Goal: Task Accomplishment & Management: Use online tool/utility

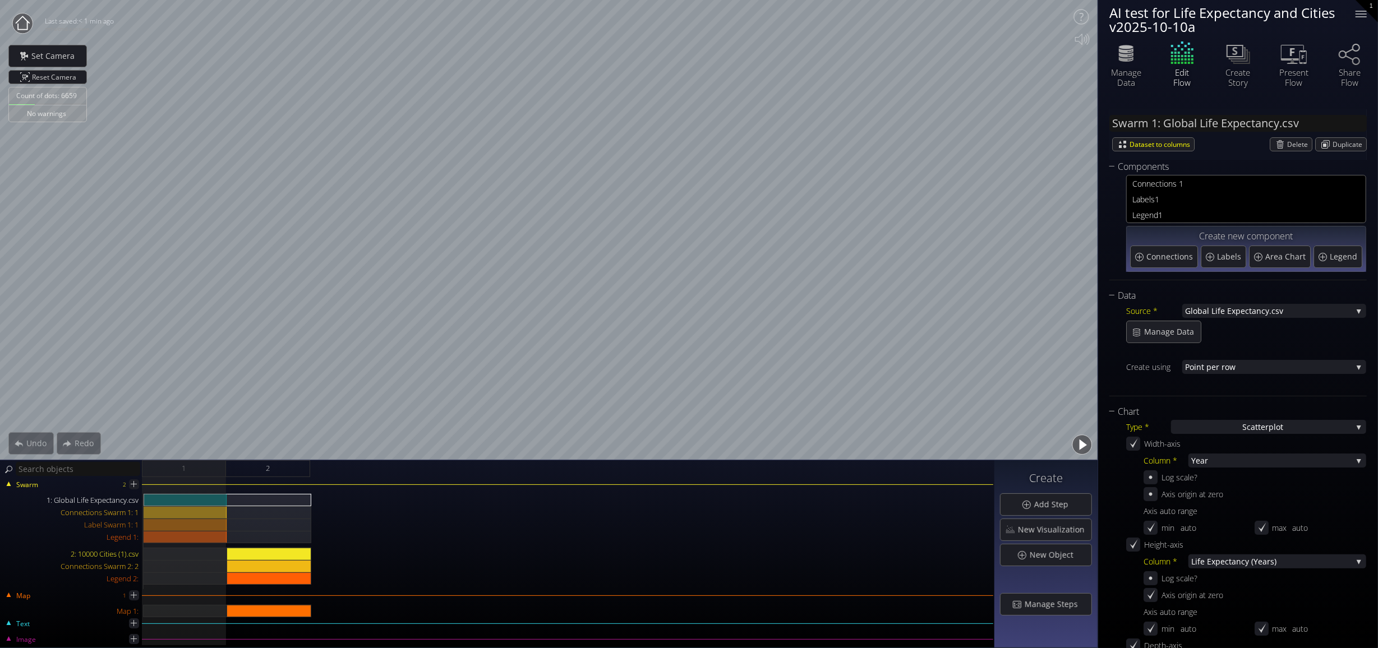
click at [1194, 26] on div "AI test for Life Expectancy and Cities v2025-10-10a" at bounding box center [1225, 20] width 232 height 28
type textarea "AI test for Life Expectancy and Cities v2025-10-10a"
click at [1195, 27] on textarea "AI test for Life Expectancy and Cities v2025-10-10a" at bounding box center [1225, 19] width 243 height 39
click at [1198, 26] on textarea "AI test for Life Expectancy and Cities v2025-10-10a" at bounding box center [1225, 19] width 243 height 39
click at [1193, 30] on textarea "AI test for Life Expectancy and Cities v2025-10-10a" at bounding box center [1225, 19] width 243 height 39
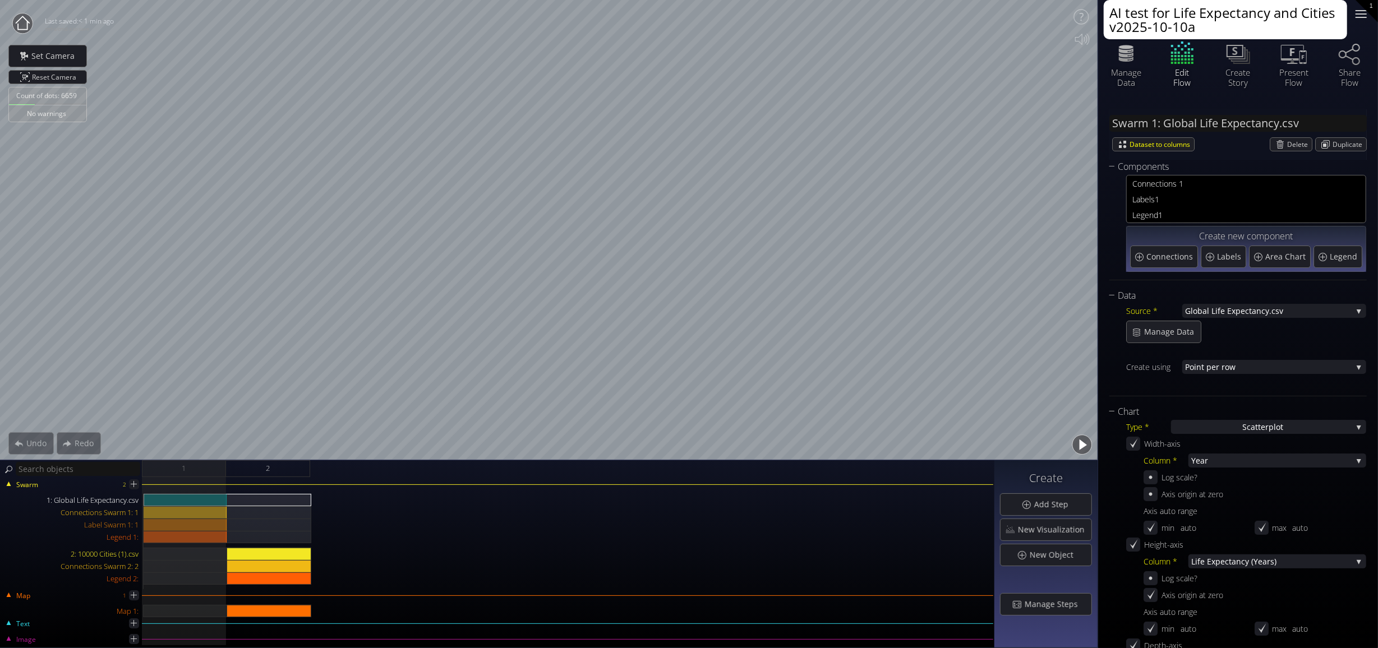
click at [1360, 16] on div at bounding box center [1361, 14] width 22 height 22
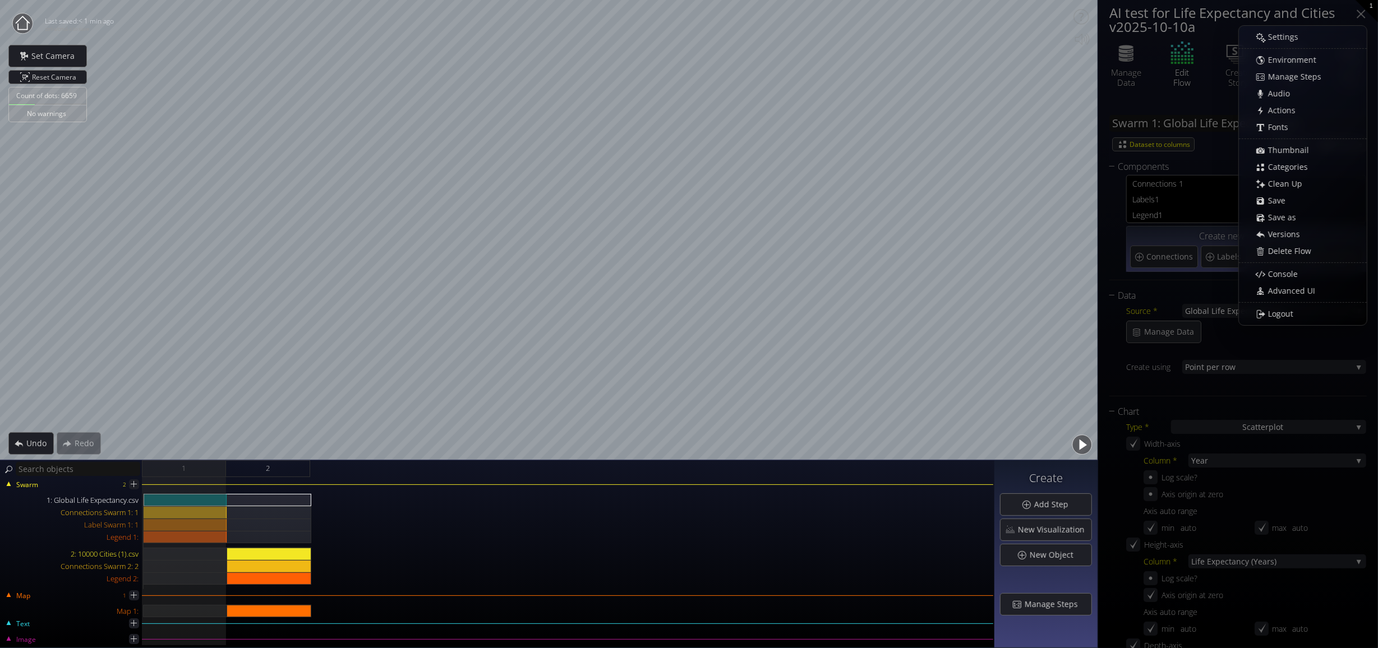
click at [1285, 37] on span "Settings" at bounding box center [1286, 36] width 38 height 11
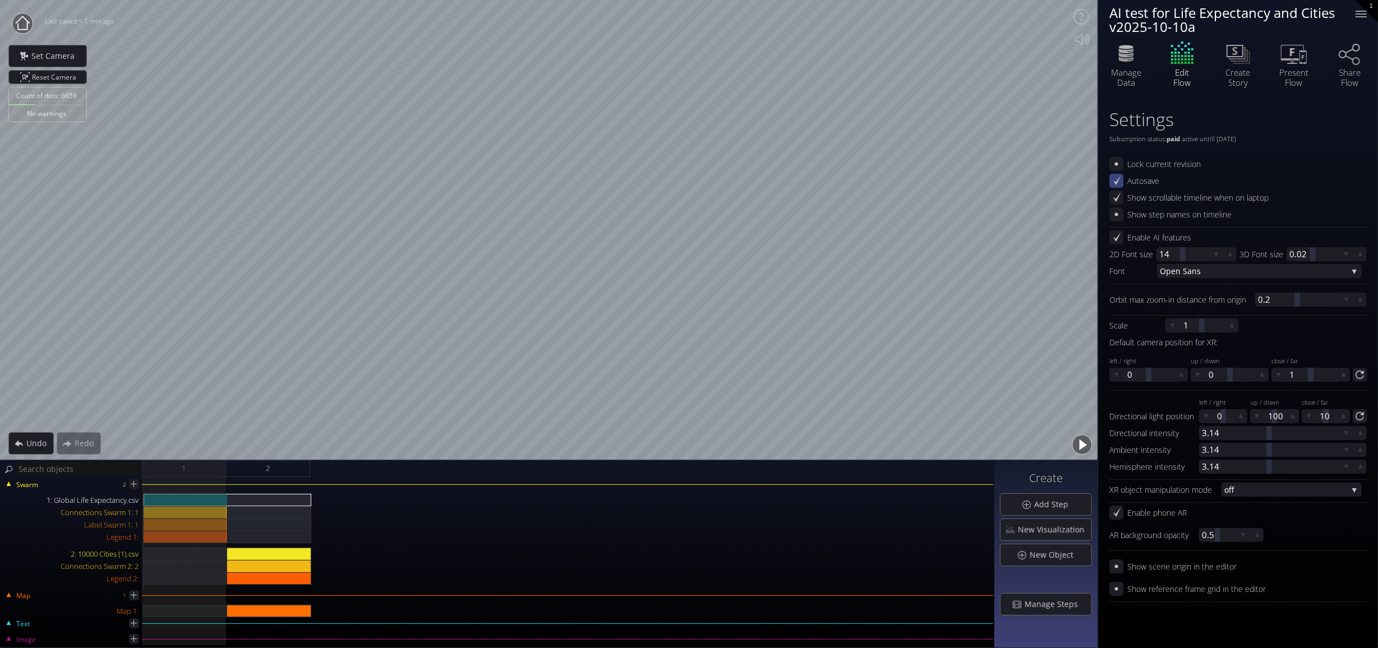
click at [1118, 181] on icon at bounding box center [1116, 181] width 11 height 11
click at [192, 514] on div "Connections Swarm 1: 1" at bounding box center [186, 512] width 84 height 12
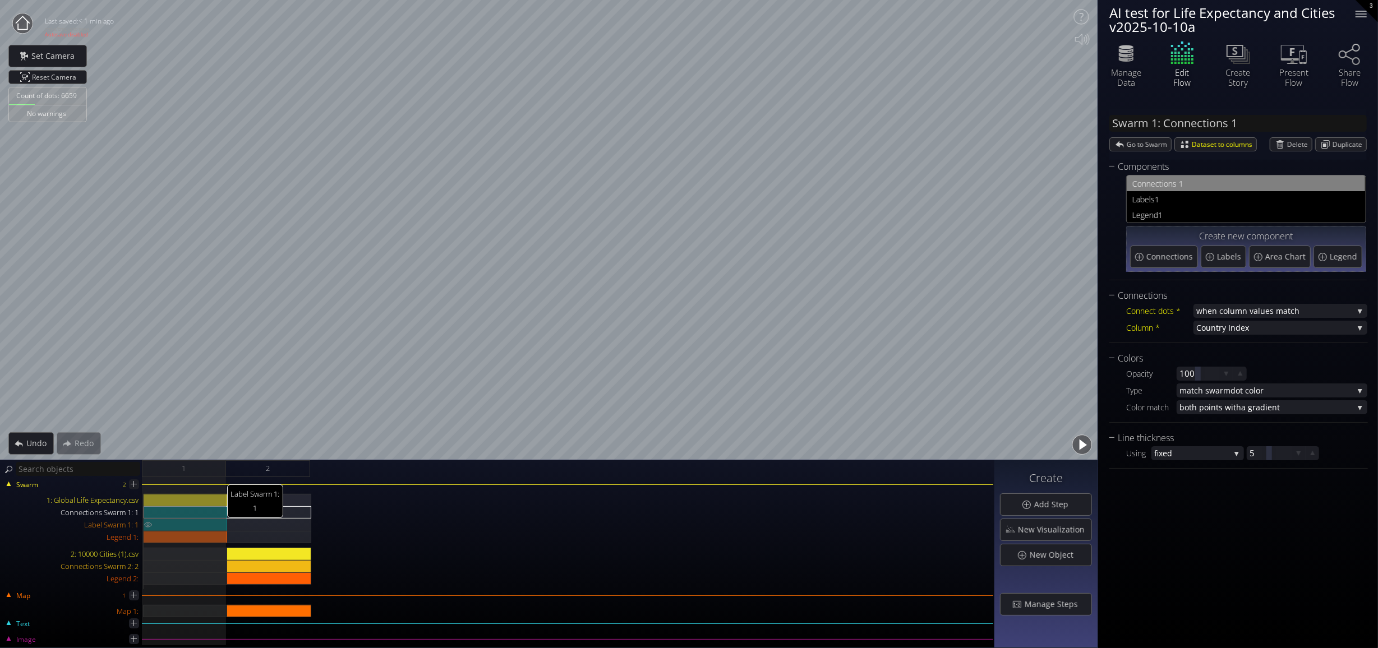
click at [193, 527] on div "Label Swarm 1: 1" at bounding box center [186, 525] width 84 height 12
type input "Swarm 1: Labels 1"
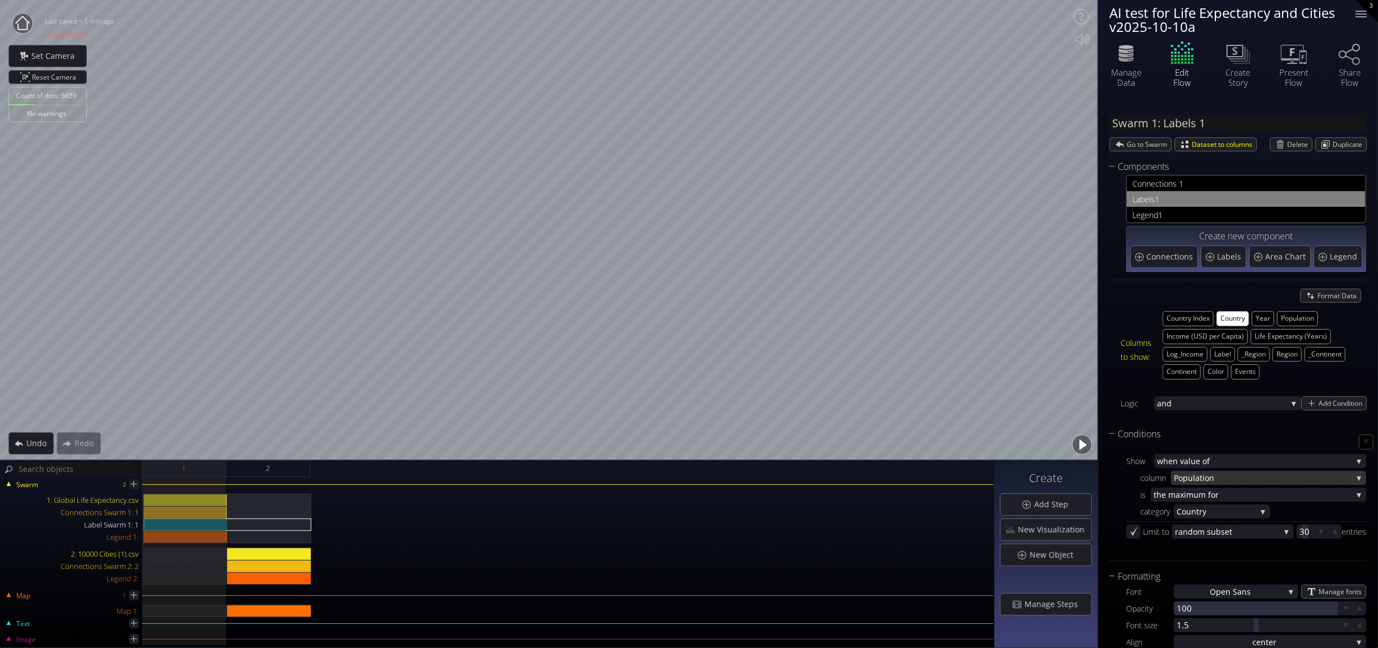
click at [1357, 474] on div "Population" at bounding box center [1268, 478] width 195 height 14
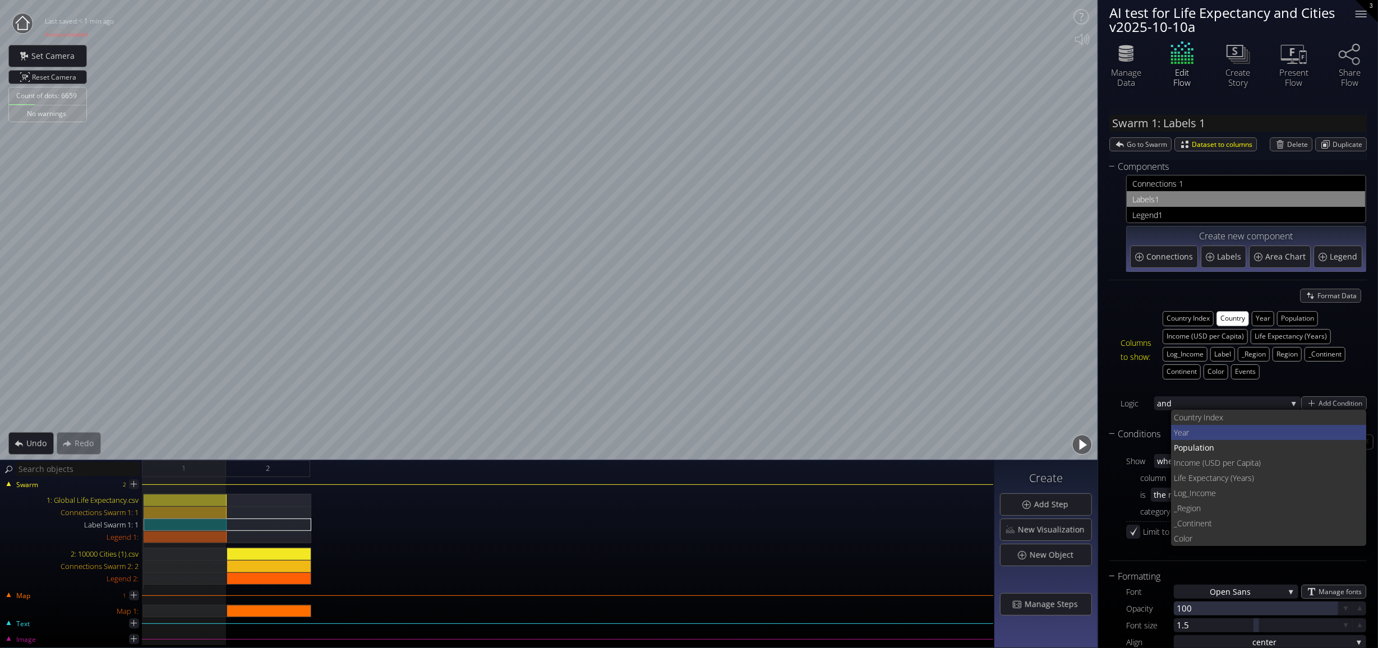
click at [1178, 426] on span "Year" at bounding box center [1266, 432] width 184 height 15
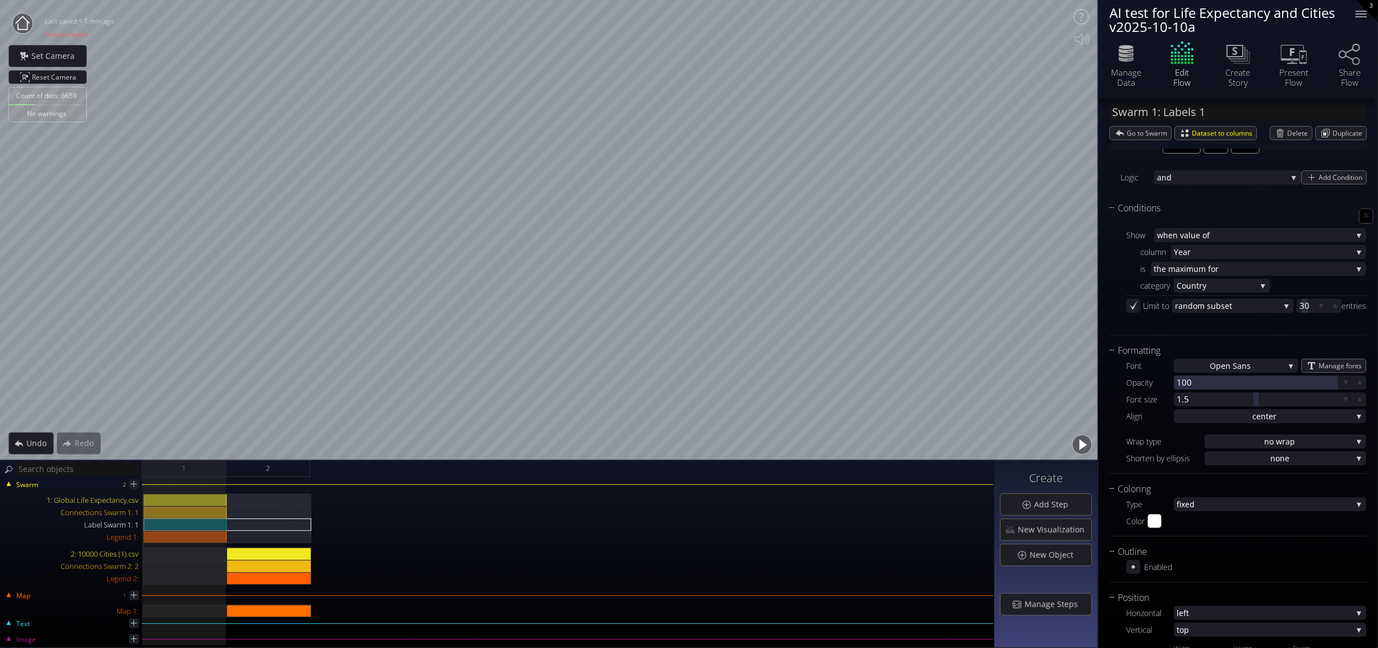
scroll to position [273, 0]
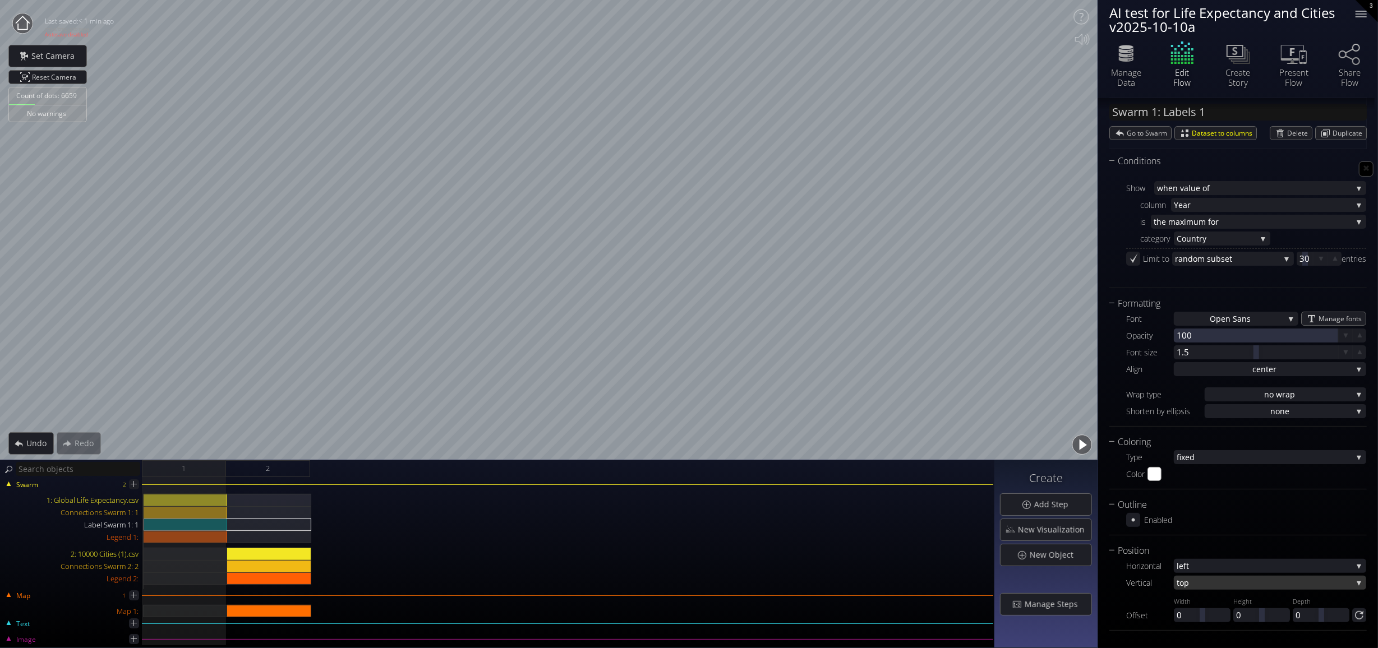
click at [1356, 579] on div "top" at bounding box center [1270, 583] width 192 height 14
click at [1192, 565] on span "nter" at bounding box center [1271, 567] width 173 height 15
click at [1180, 613] on div at bounding box center [1202, 615] width 57 height 14
click at [1109, 362] on div "Font Open San s Open San s Open Sans Light Open Sans Bold Manage fonts Opacity …" at bounding box center [1237, 365] width 257 height 108
click at [1188, 614] on div at bounding box center [1202, 615] width 57 height 14
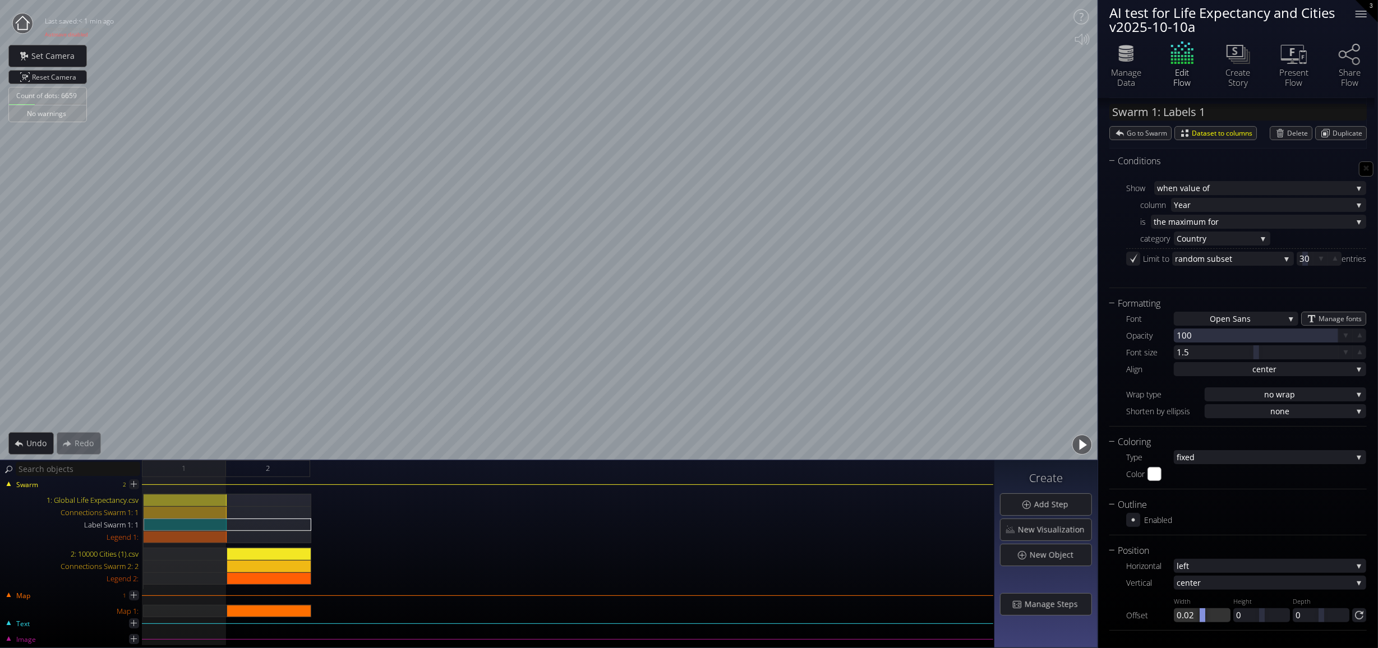
click at [1185, 618] on div at bounding box center [1202, 615] width 57 height 14
type input ".01"
drag, startPoint x: 201, startPoint y: 500, endPoint x: 262, endPoint y: 483, distance: 63.8
click at [202, 500] on div "1: Global Life Expectancy.csv" at bounding box center [186, 500] width 84 height 12
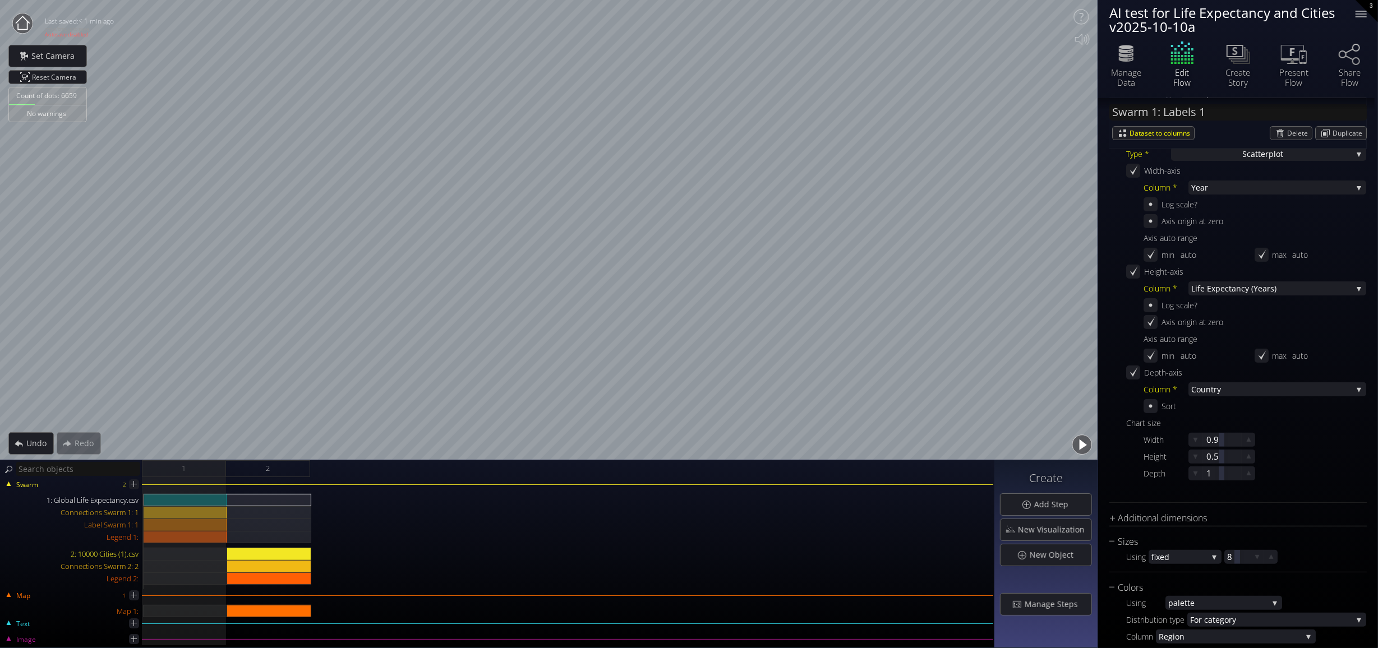
type input "Swarm 1: Global Life Expectancy.csv"
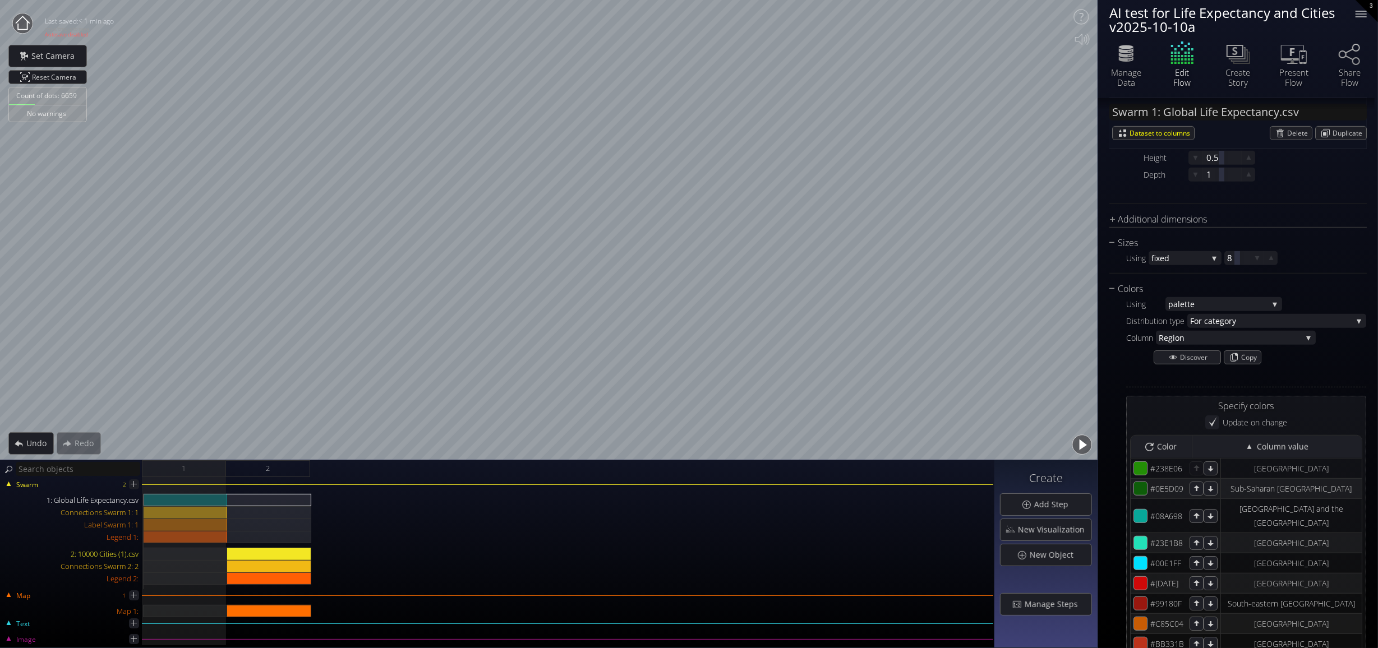
scroll to position [572, 0]
click at [43, 75] on span "Reset Camera" at bounding box center [56, 77] width 48 height 13
click at [1224, 260] on div at bounding box center [1236, 258] width 25 height 14
click at [1228, 255] on div at bounding box center [1236, 258] width 25 height 14
type input "8"
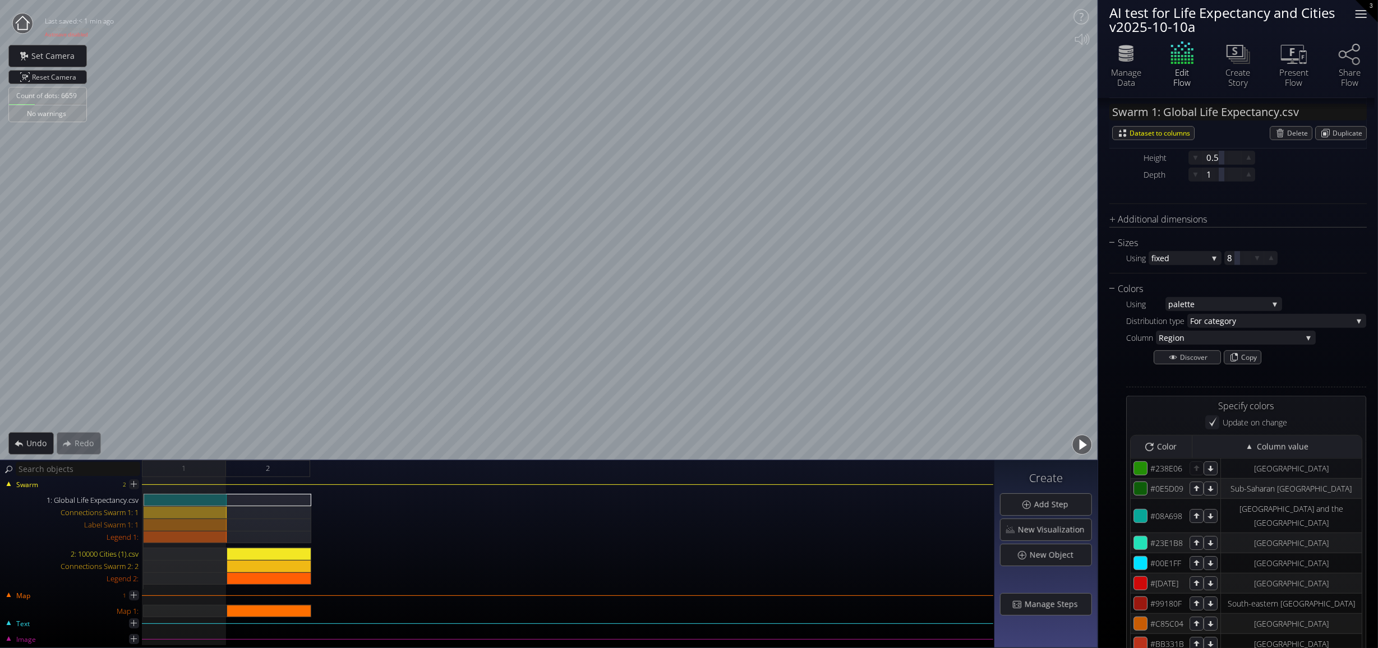
click at [1356, 10] on div at bounding box center [1360, 10] width 11 height 1
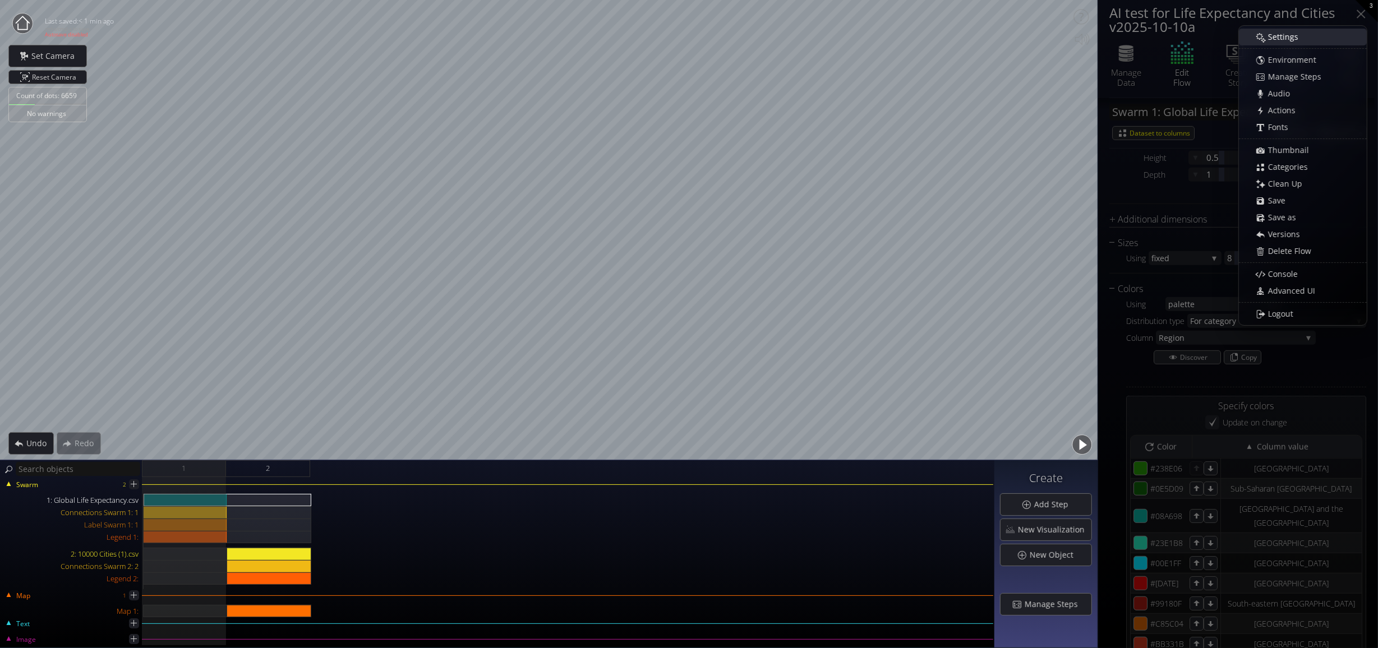
click at [1281, 36] on span "Settings" at bounding box center [1286, 36] width 38 height 11
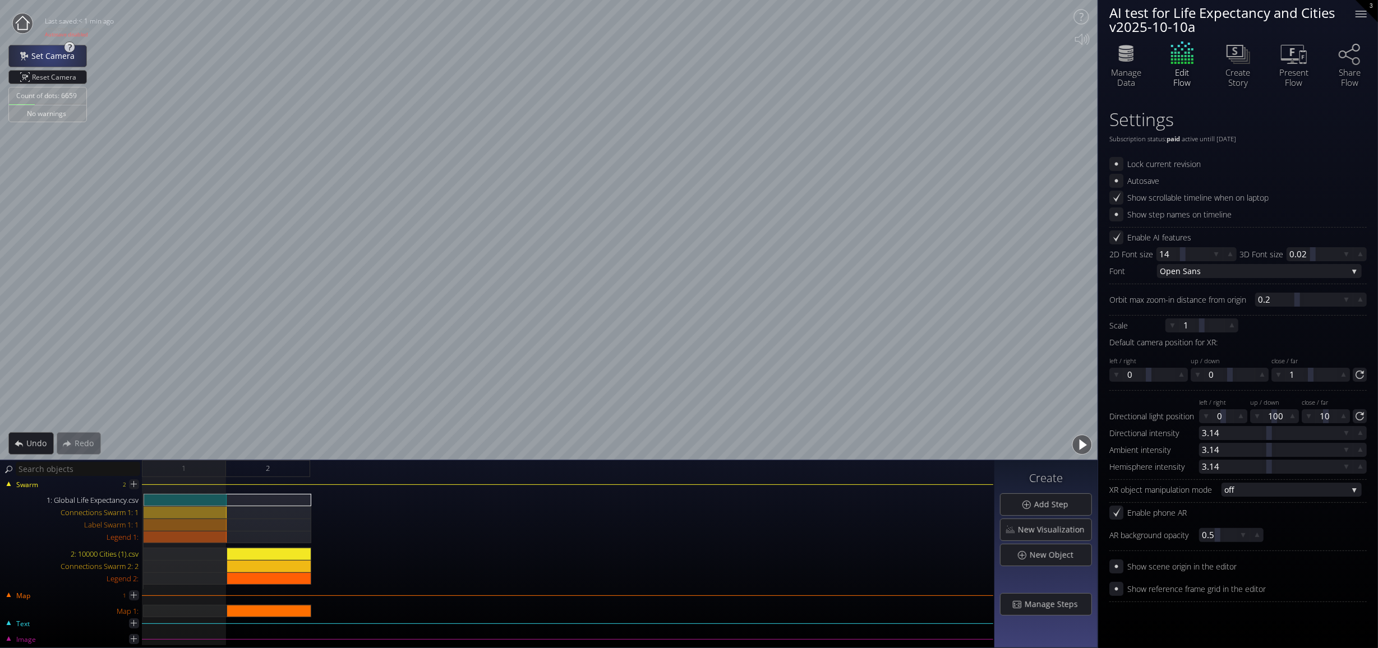
click at [50, 52] on span "Set Camera" at bounding box center [56, 55] width 50 height 11
click at [1361, 10] on div at bounding box center [1361, 14] width 22 height 22
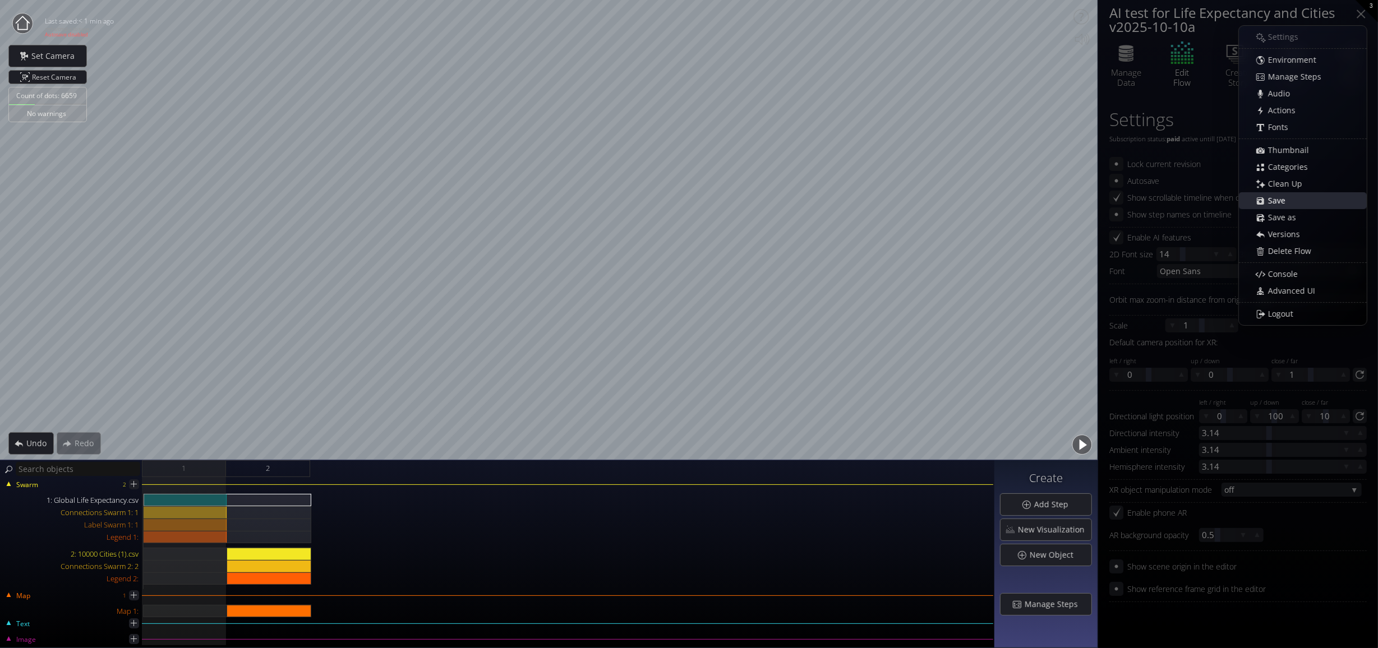
click at [1281, 196] on span "Save" at bounding box center [1279, 200] width 25 height 11
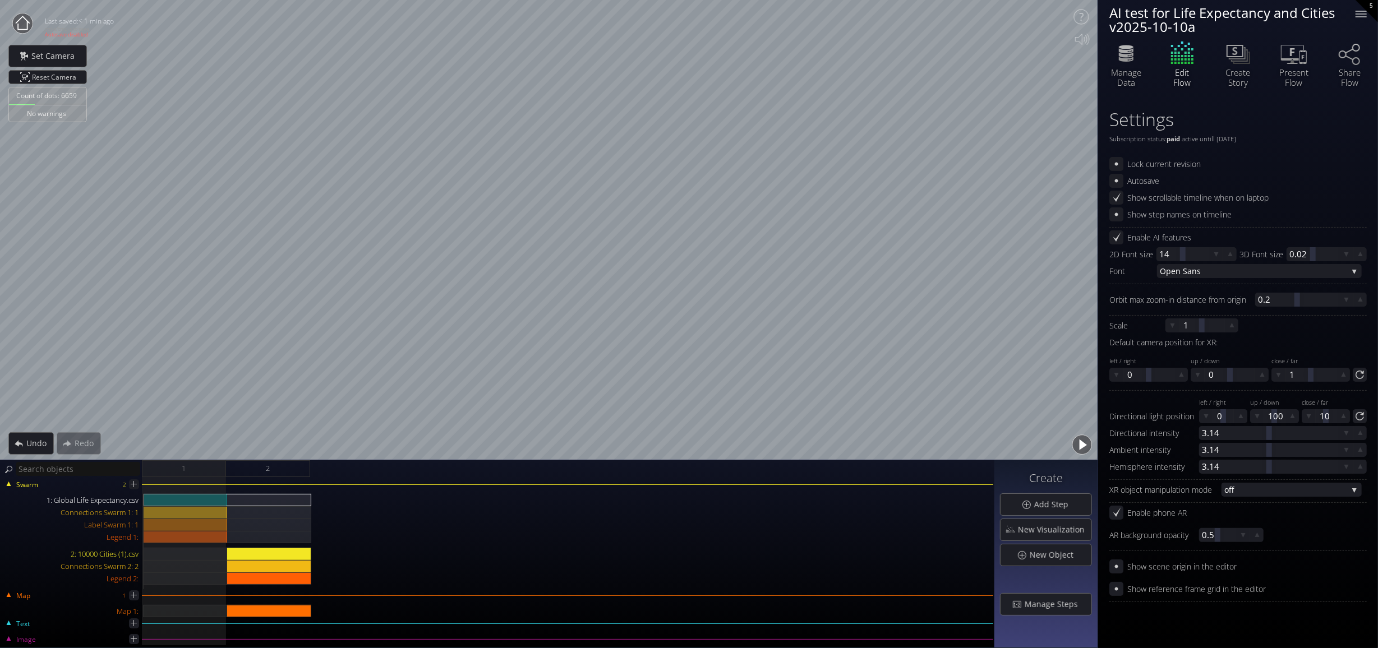
click at [21, 15] on circle at bounding box center [22, 23] width 20 height 20
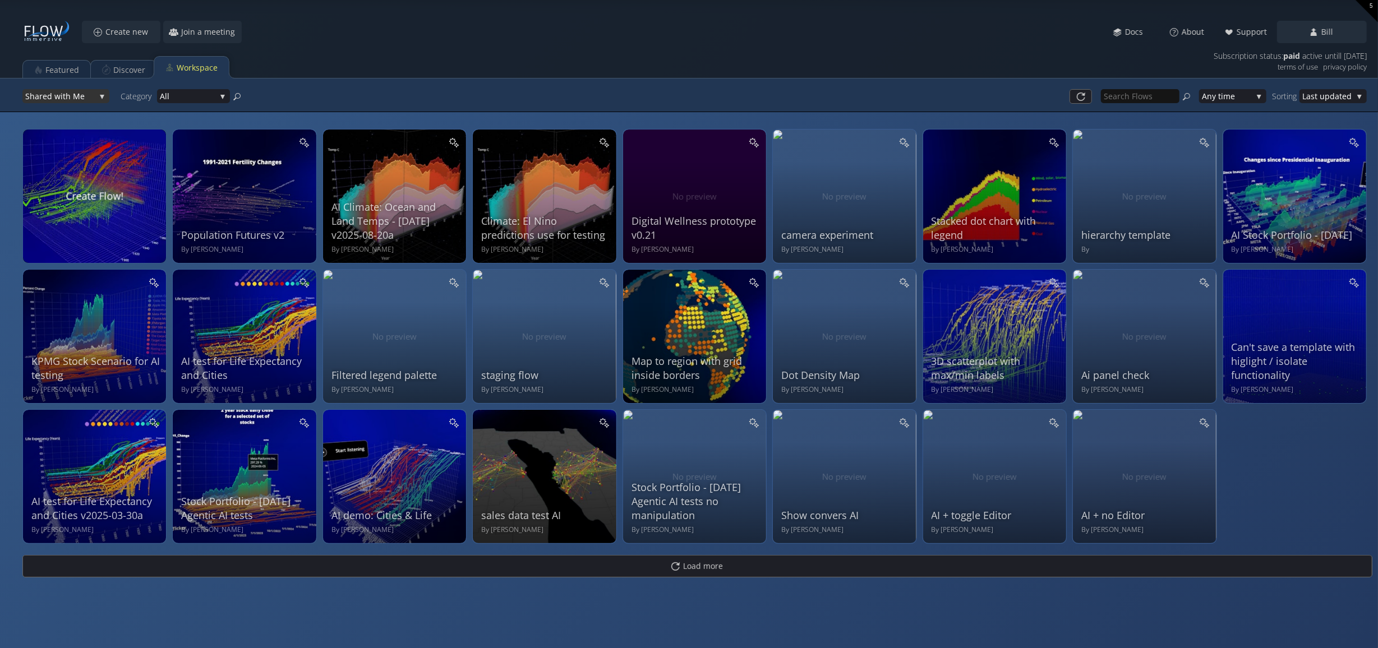
click at [101, 95] on div "Shar ed with Me" at bounding box center [65, 96] width 87 height 14
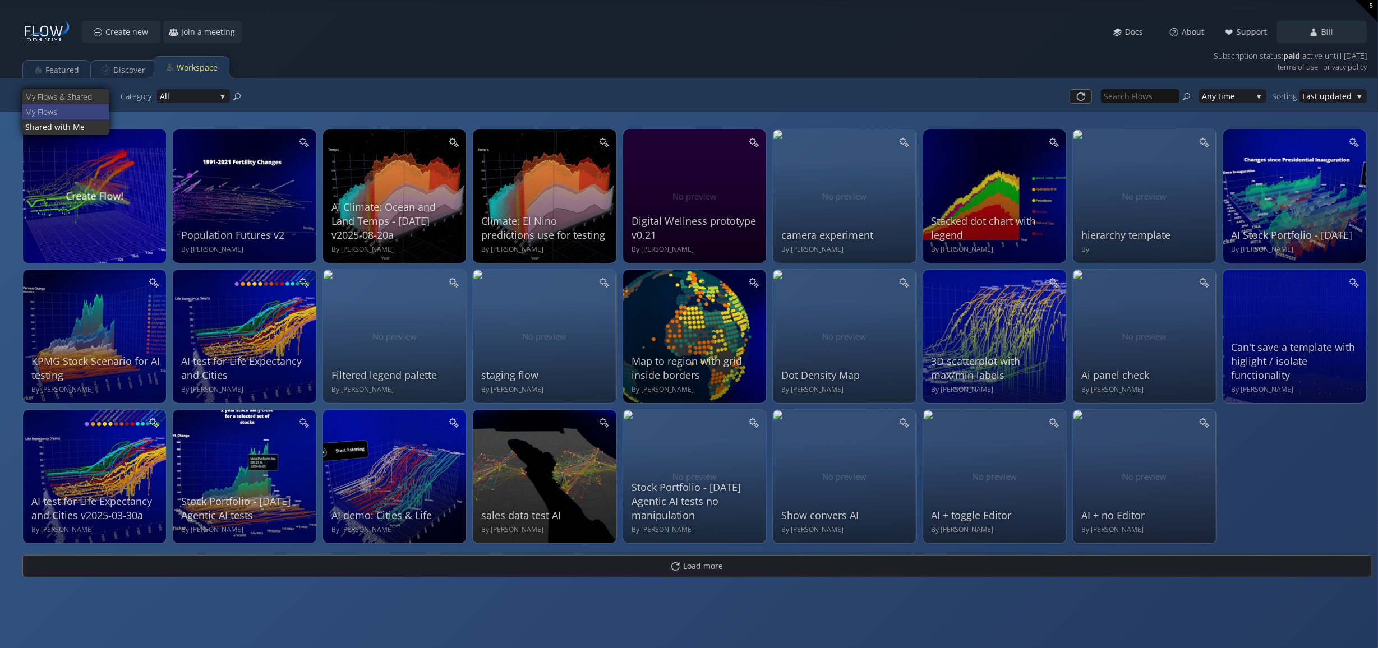
click at [44, 108] on span "My Flo" at bounding box center [36, 111] width 22 height 15
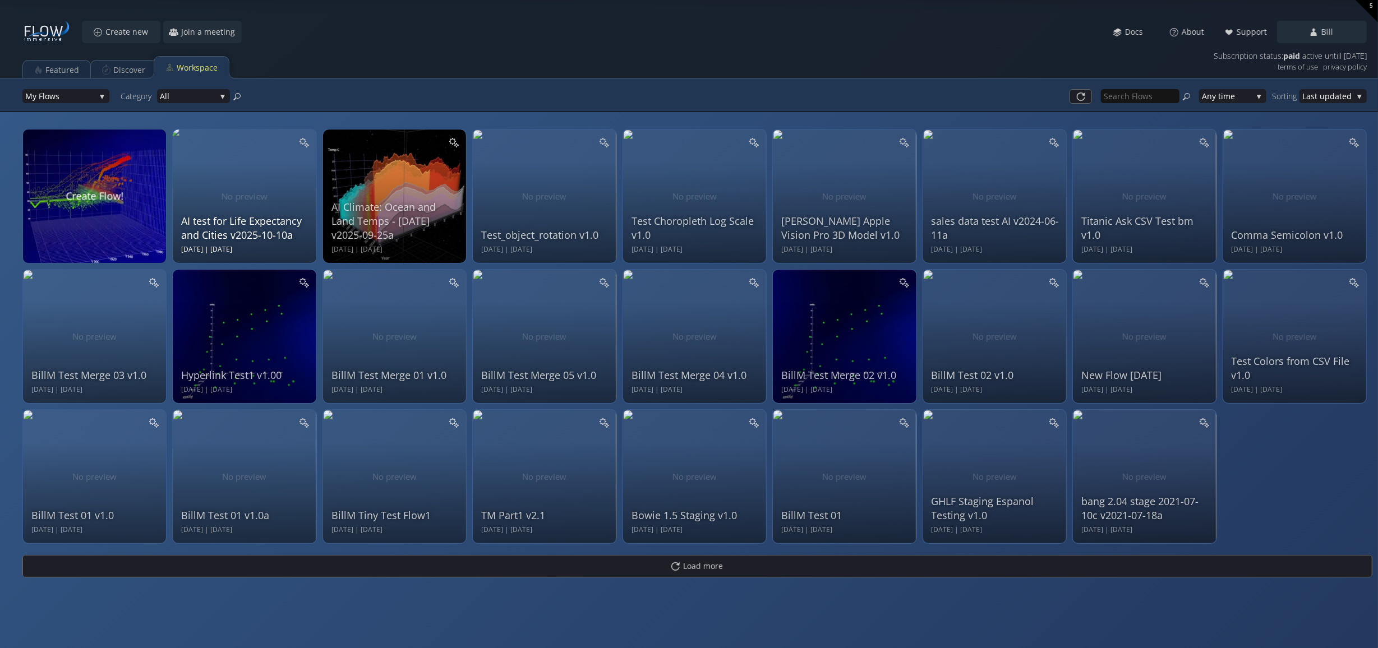
click at [255, 198] on div "AI test for Life Expectancy and Cities v2025-10-10a [DATE] | [DATE]" at bounding box center [245, 194] width 129 height 119
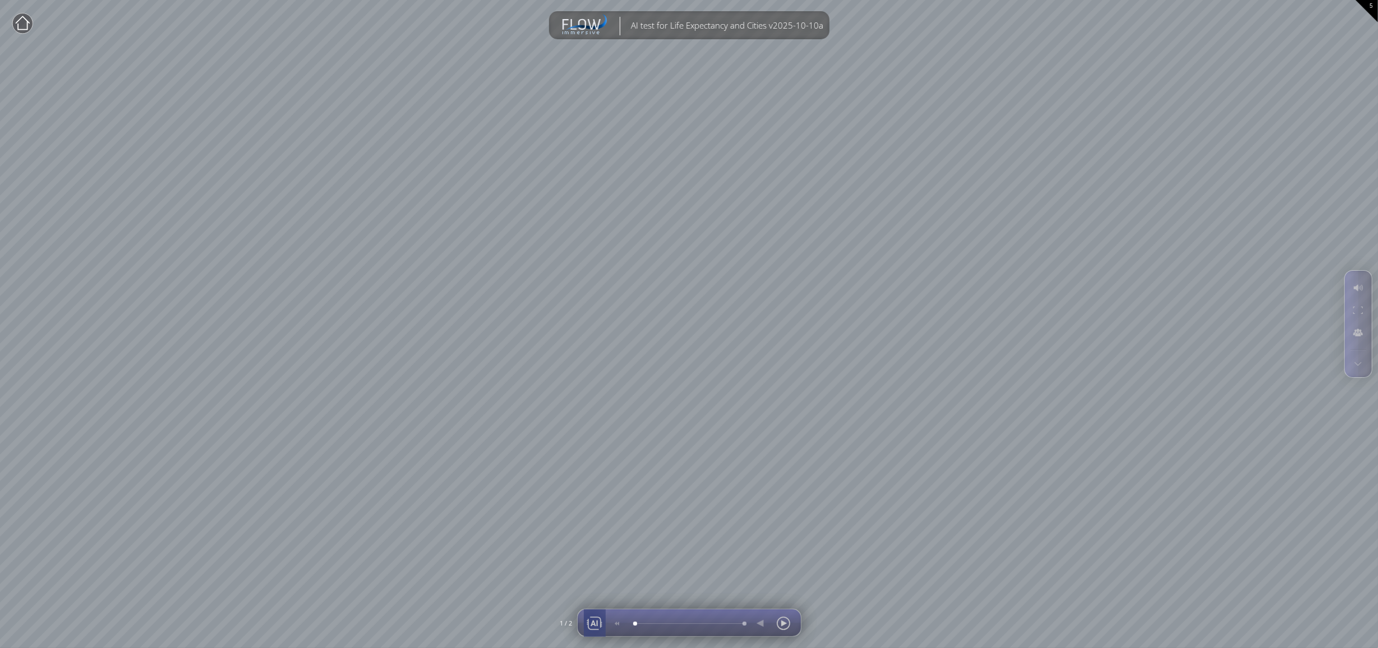
click at [590, 622] on div at bounding box center [594, 623] width 17 height 27
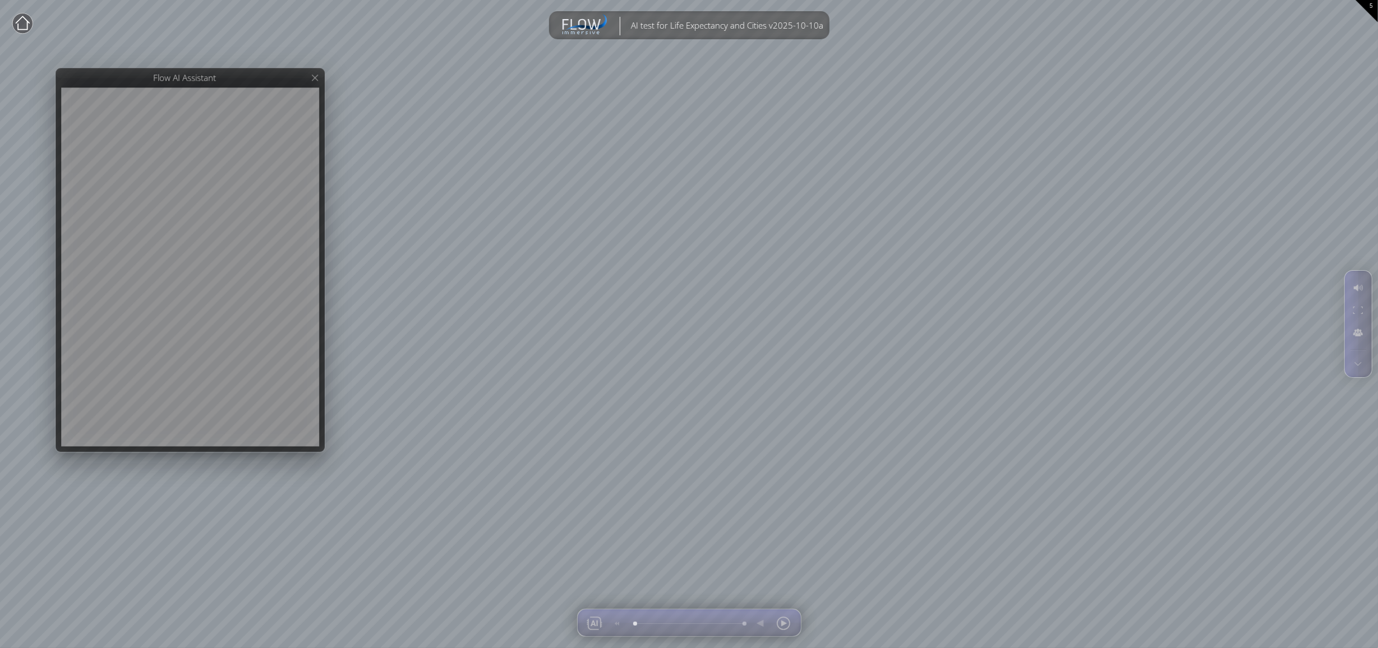
drag, startPoint x: 200, startPoint y: 141, endPoint x: 244, endPoint y: 76, distance: 77.9
click at [244, 76] on div at bounding box center [190, 260] width 269 height 384
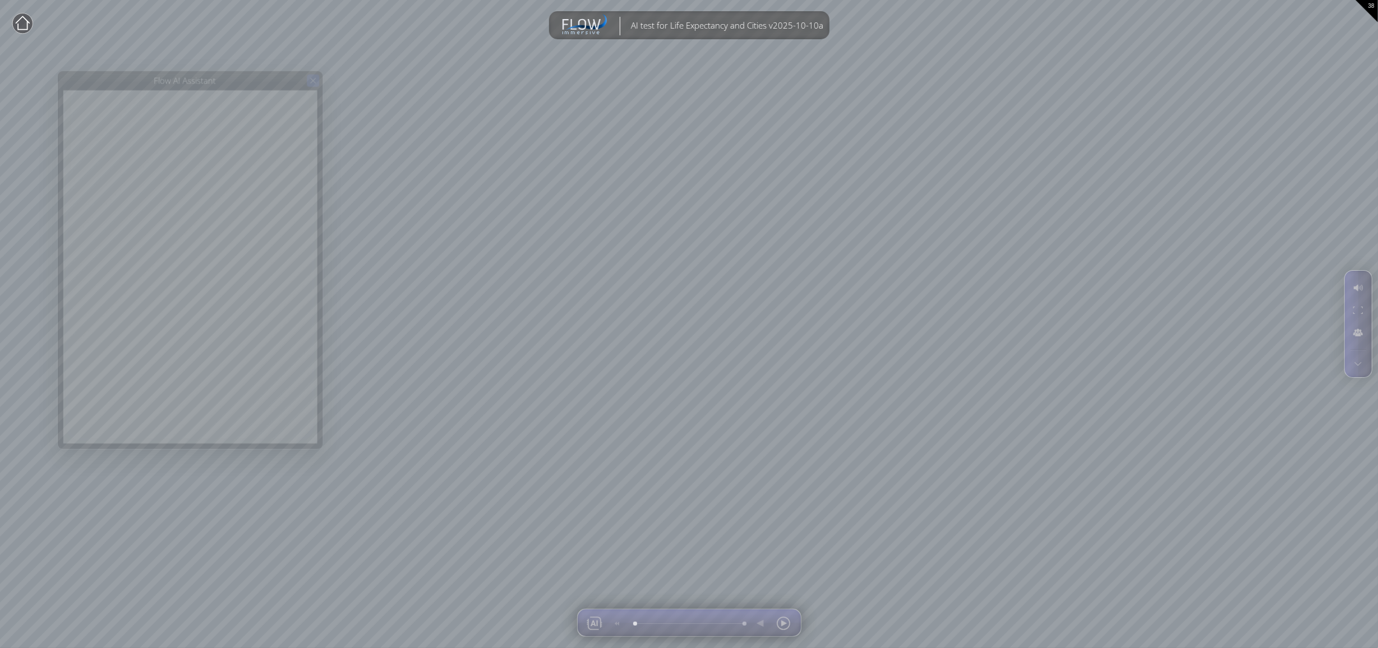
click at [315, 74] on div at bounding box center [313, 80] width 12 height 12
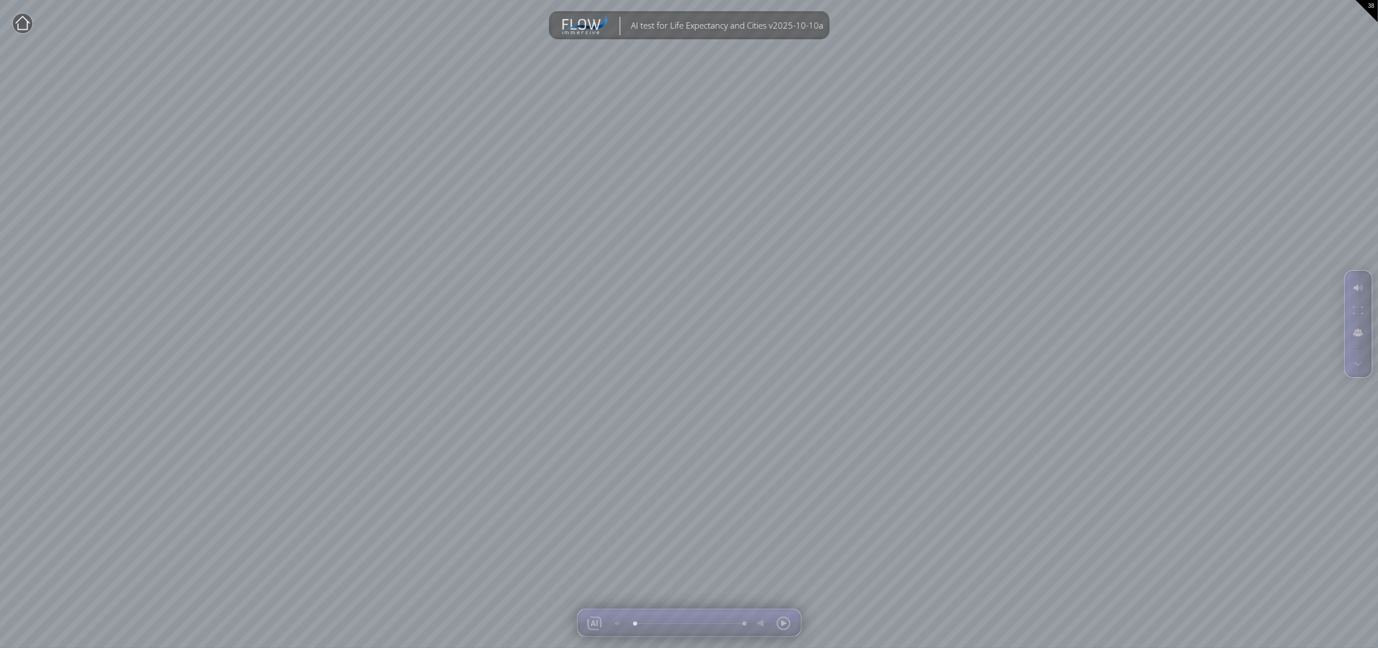
click at [19, 22] on circle at bounding box center [22, 23] width 20 height 20
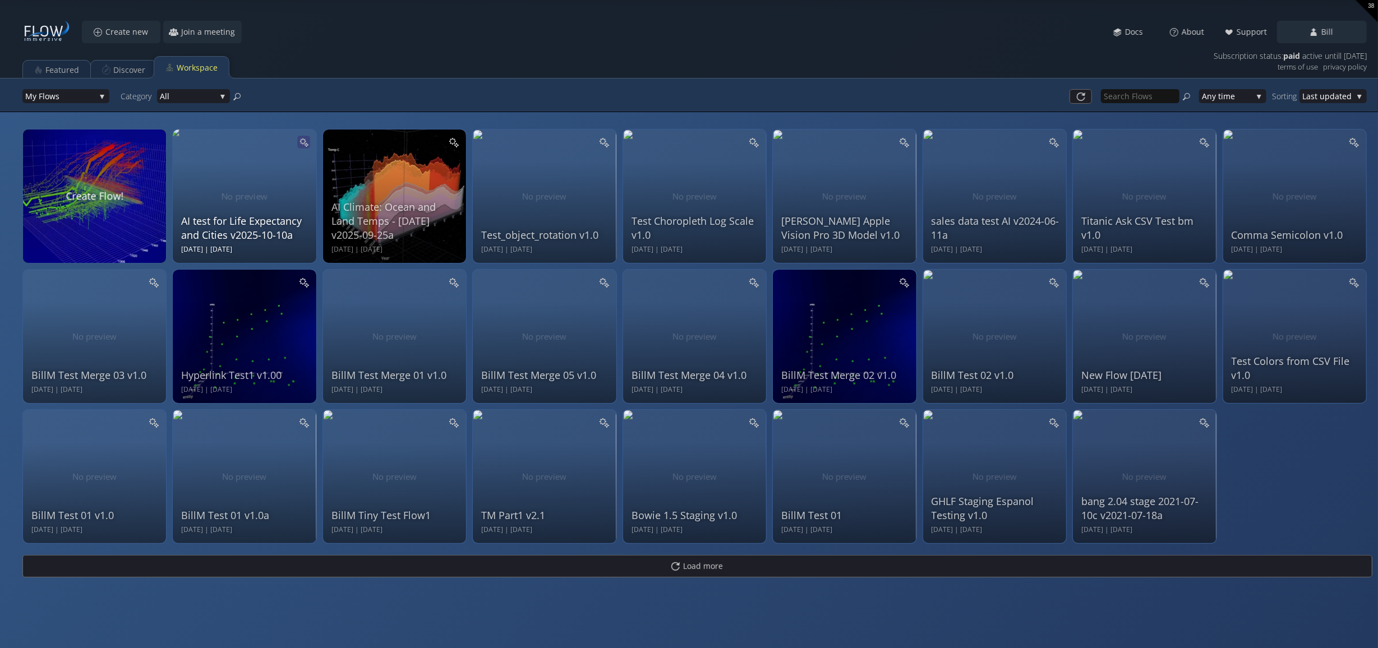
click at [305, 140] on icon at bounding box center [304, 142] width 10 height 10
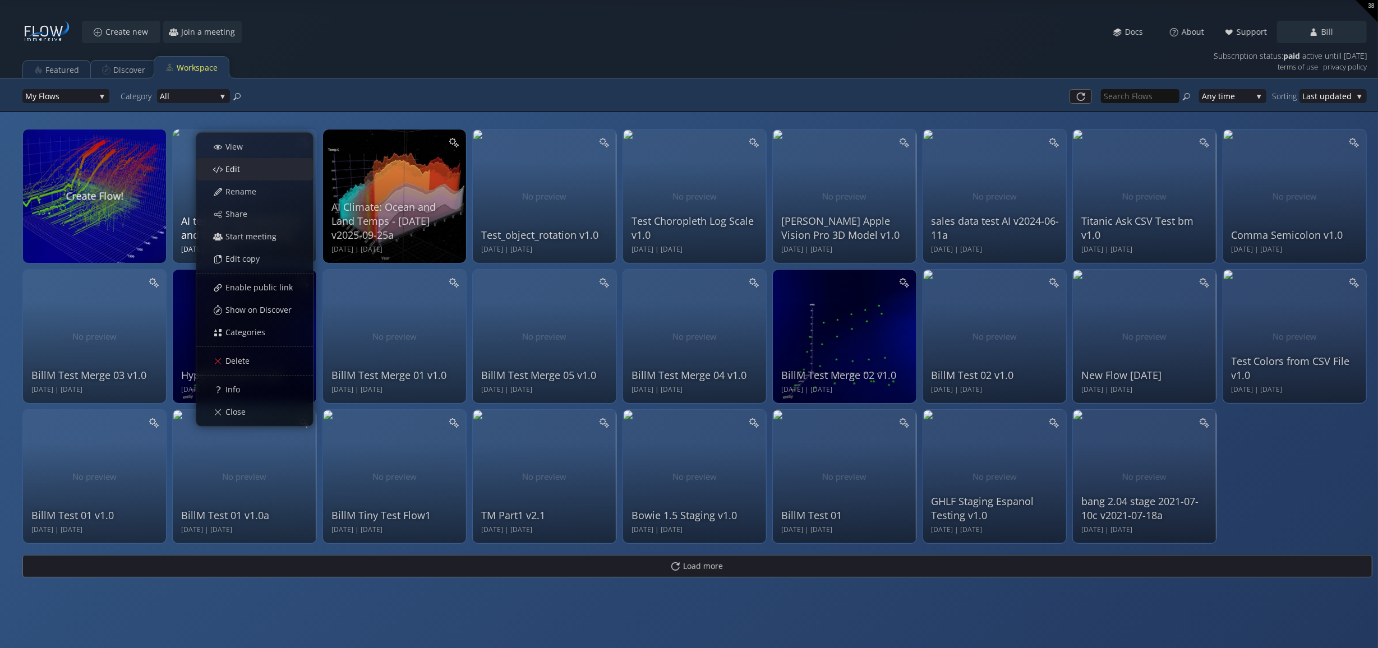
click at [230, 164] on span "Edit" at bounding box center [236, 169] width 22 height 11
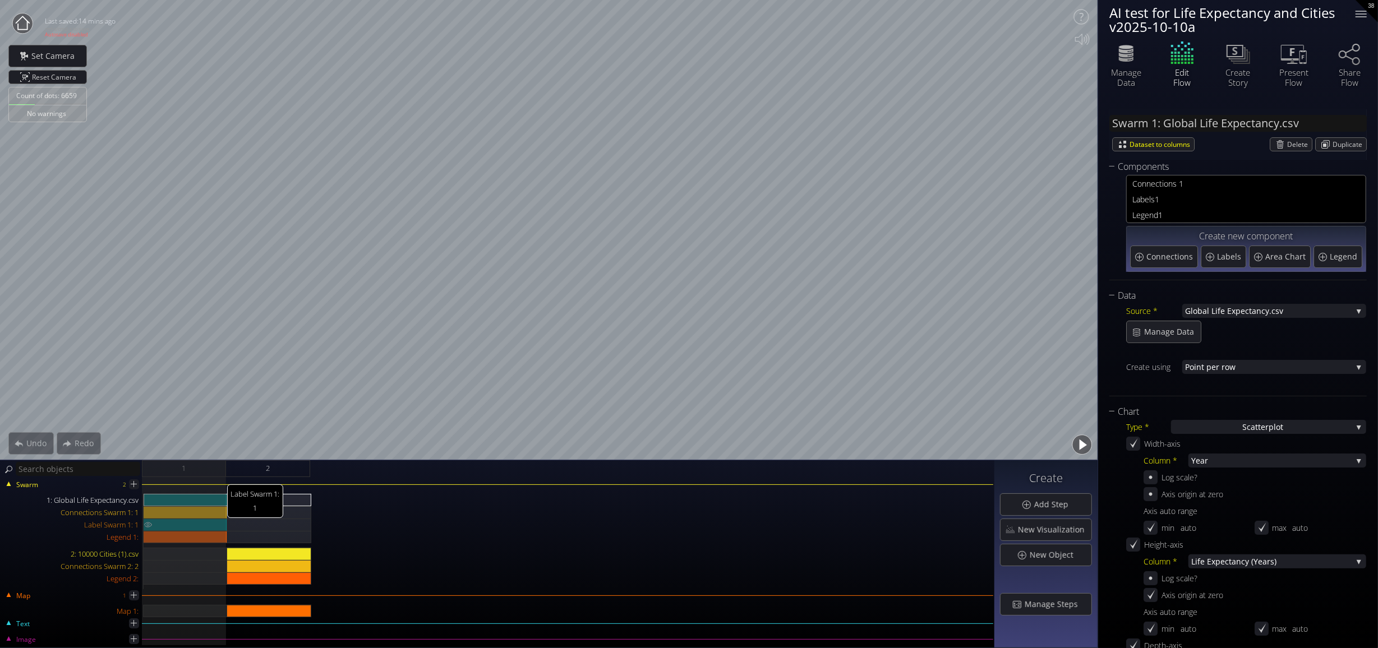
click at [168, 523] on div "Label Swarm 1: 1" at bounding box center [186, 525] width 84 height 12
type input "Swarm 1: Labels 1"
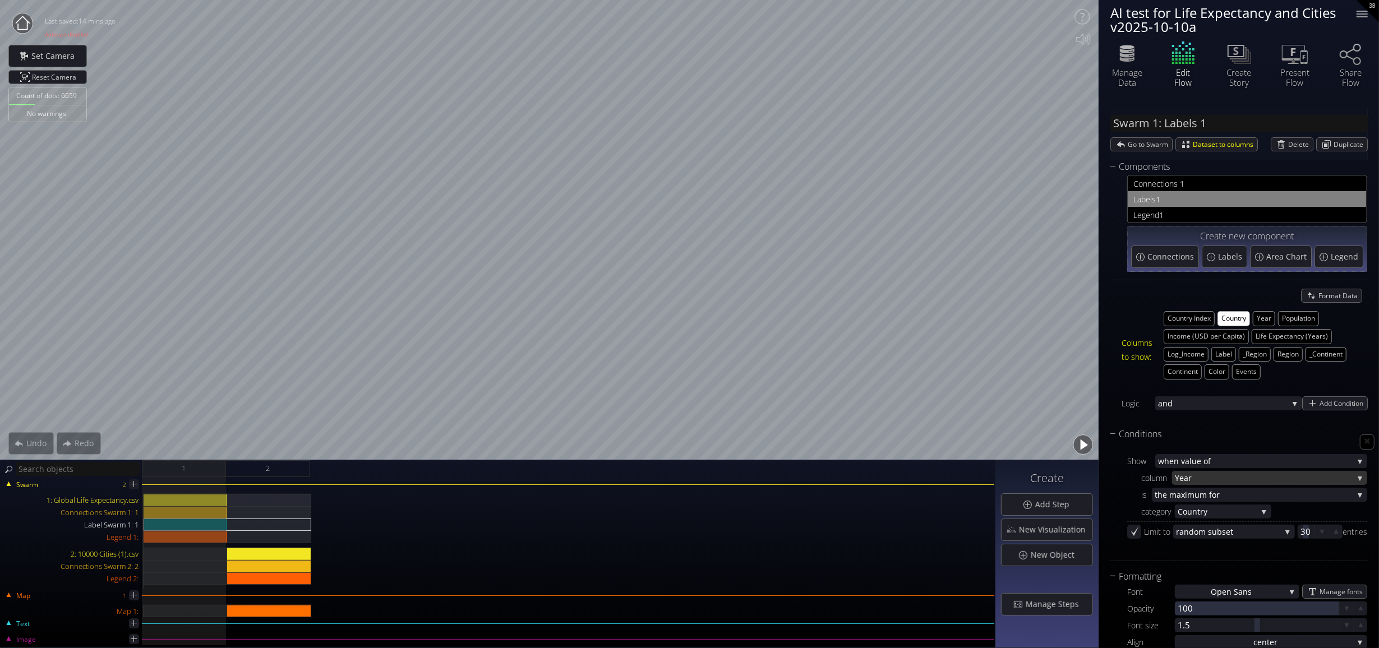
click at [1353, 471] on div "Year" at bounding box center [1269, 478] width 195 height 14
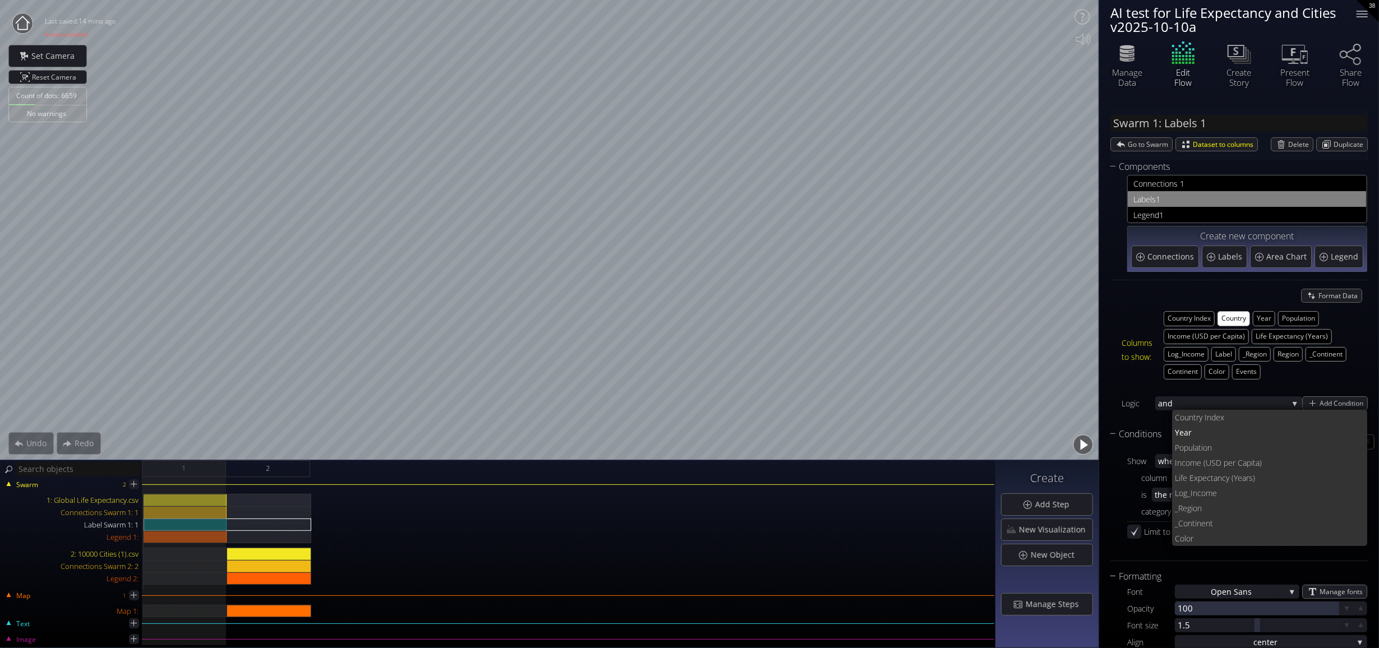
click at [1234, 473] on span "cy (Years)" at bounding box center [1290, 477] width 137 height 15
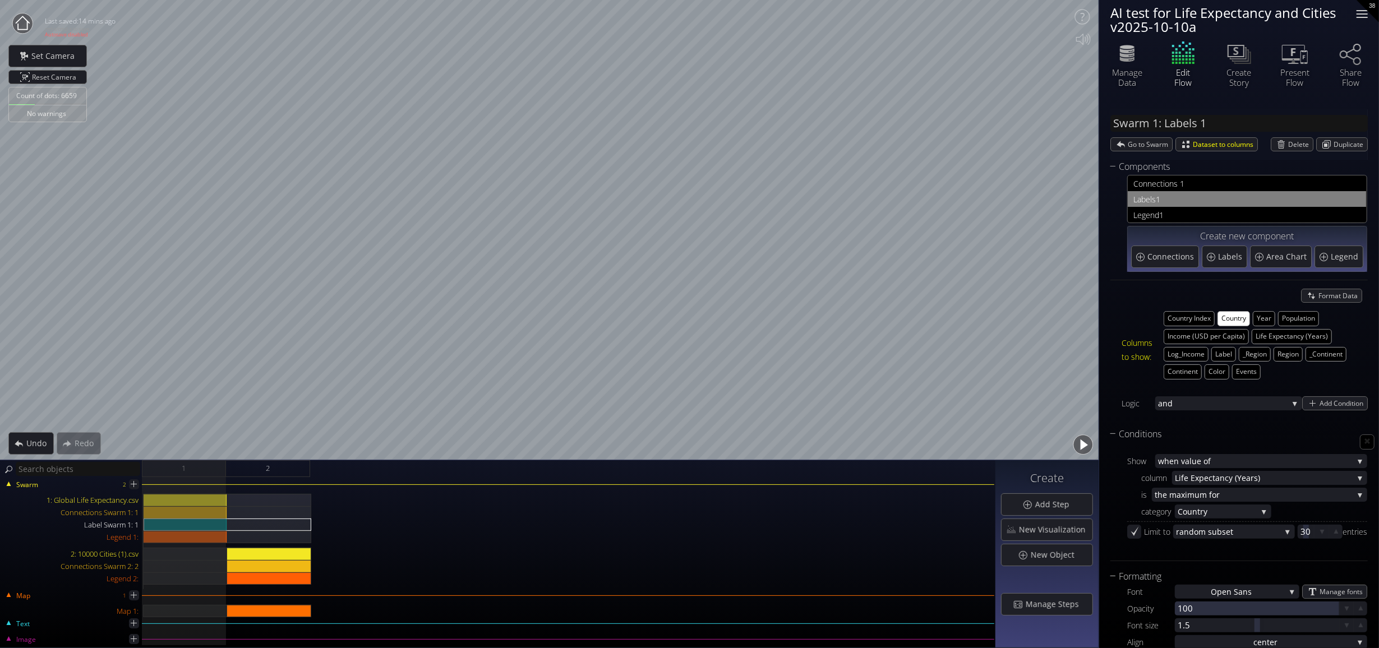
click at [1361, 8] on div at bounding box center [1362, 14] width 22 height 22
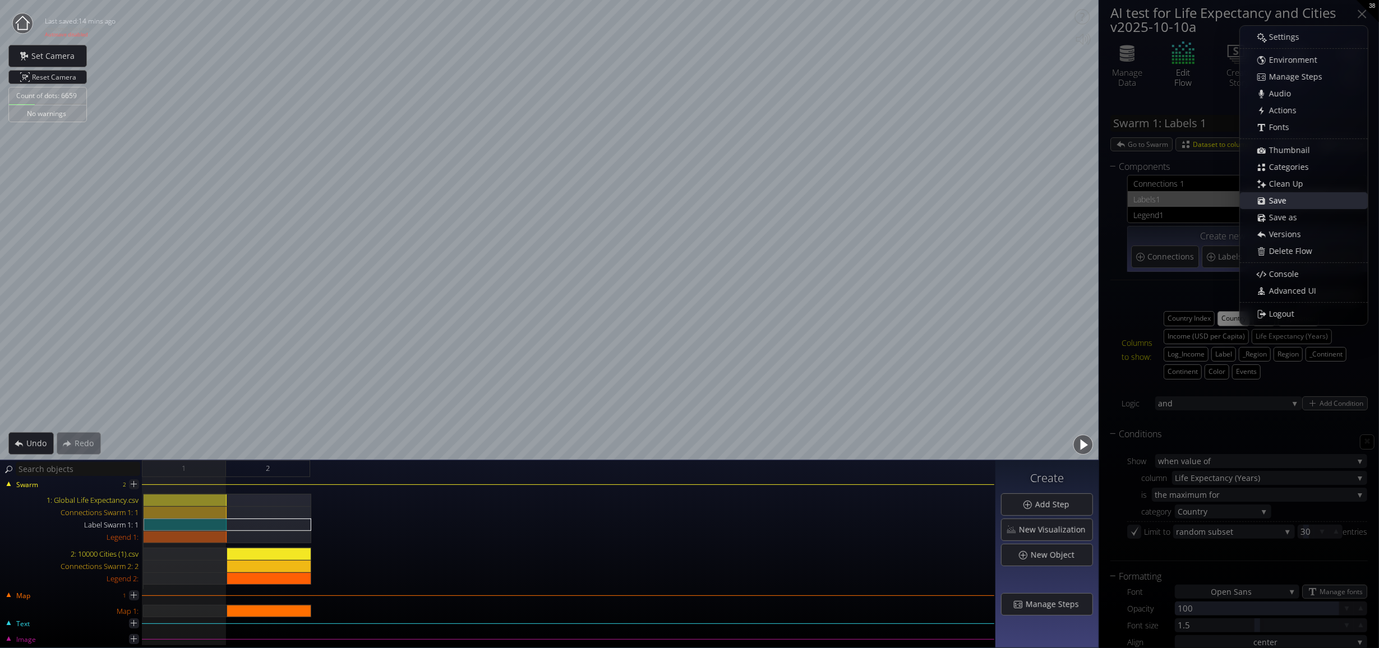
click at [1277, 199] on span "Save" at bounding box center [1280, 200] width 25 height 11
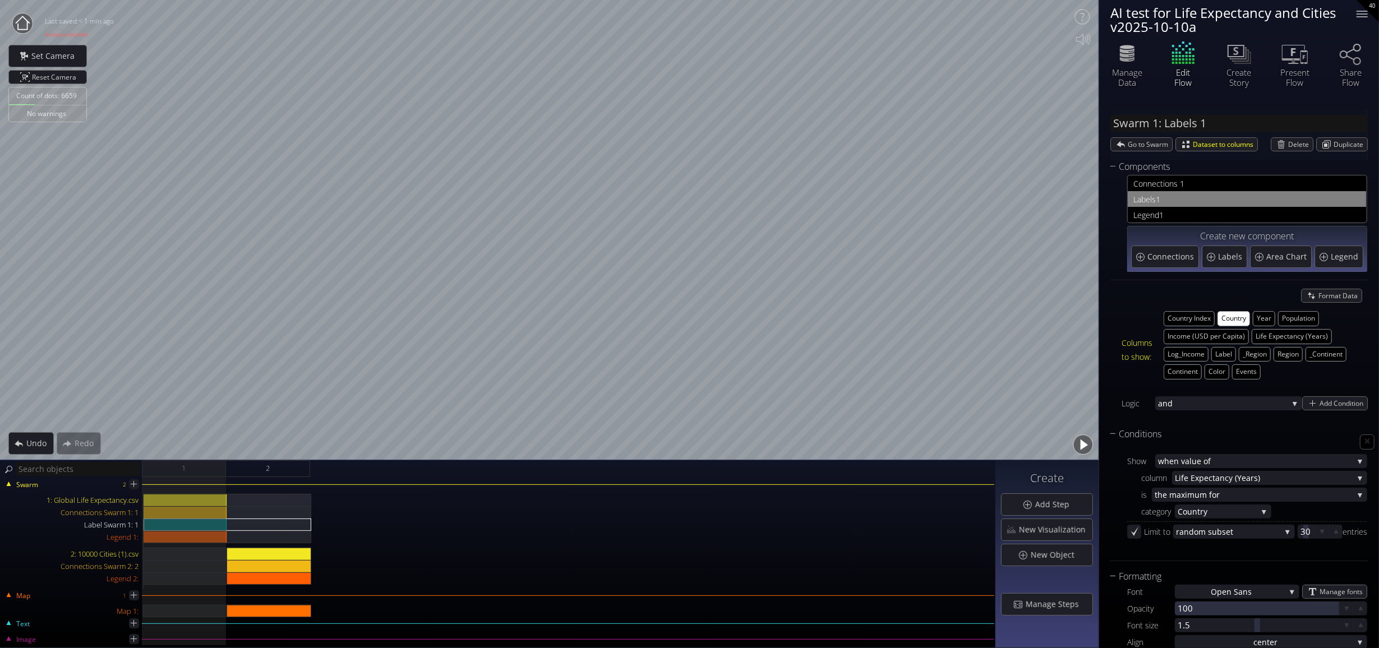
click at [22, 17] on icon at bounding box center [23, 23] width 14 height 14
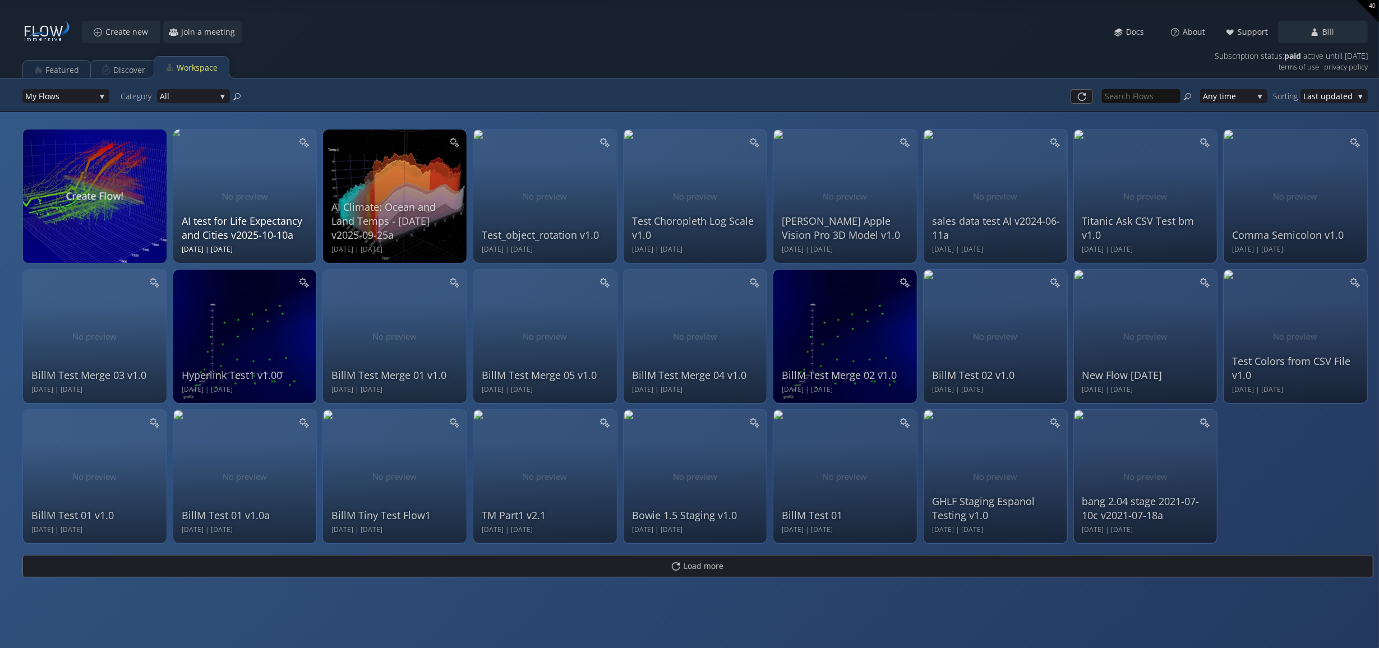
click at [240, 189] on div "AI test for Life Expectancy and Cities v2025-10-10a [DATE] | [DATE]" at bounding box center [247, 194] width 130 height 119
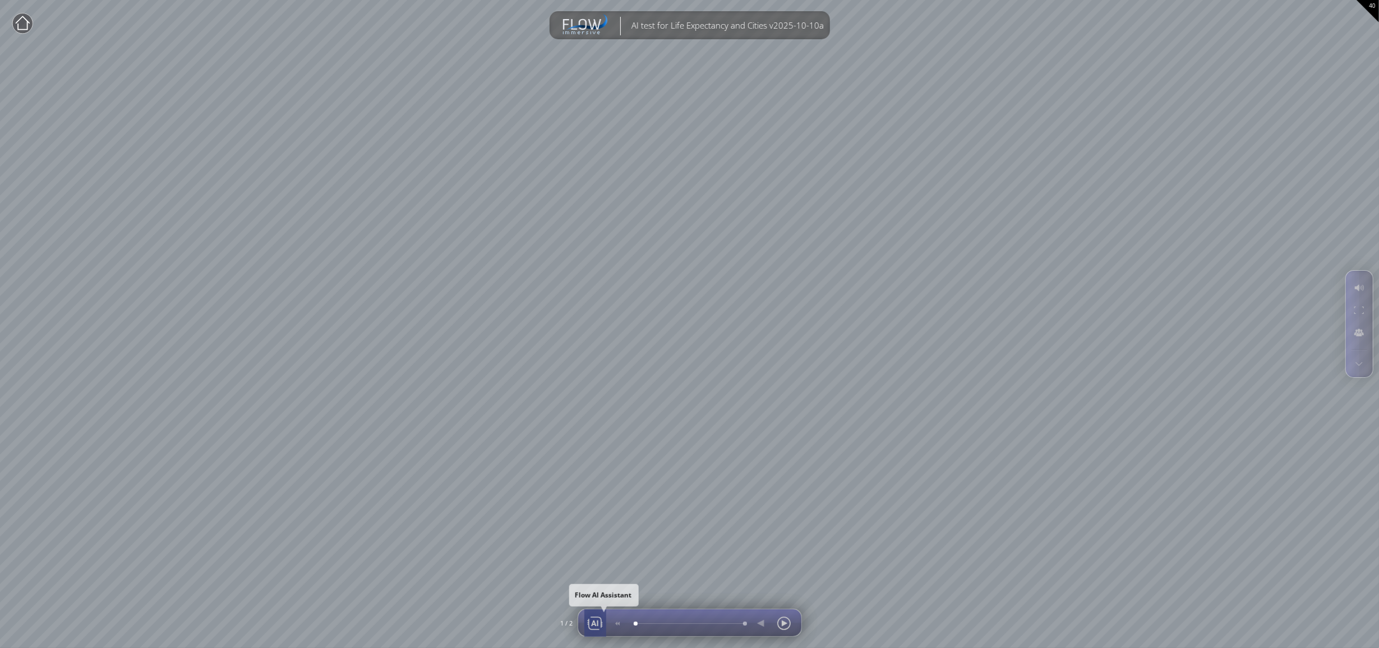
click at [592, 621] on div at bounding box center [595, 623] width 17 height 27
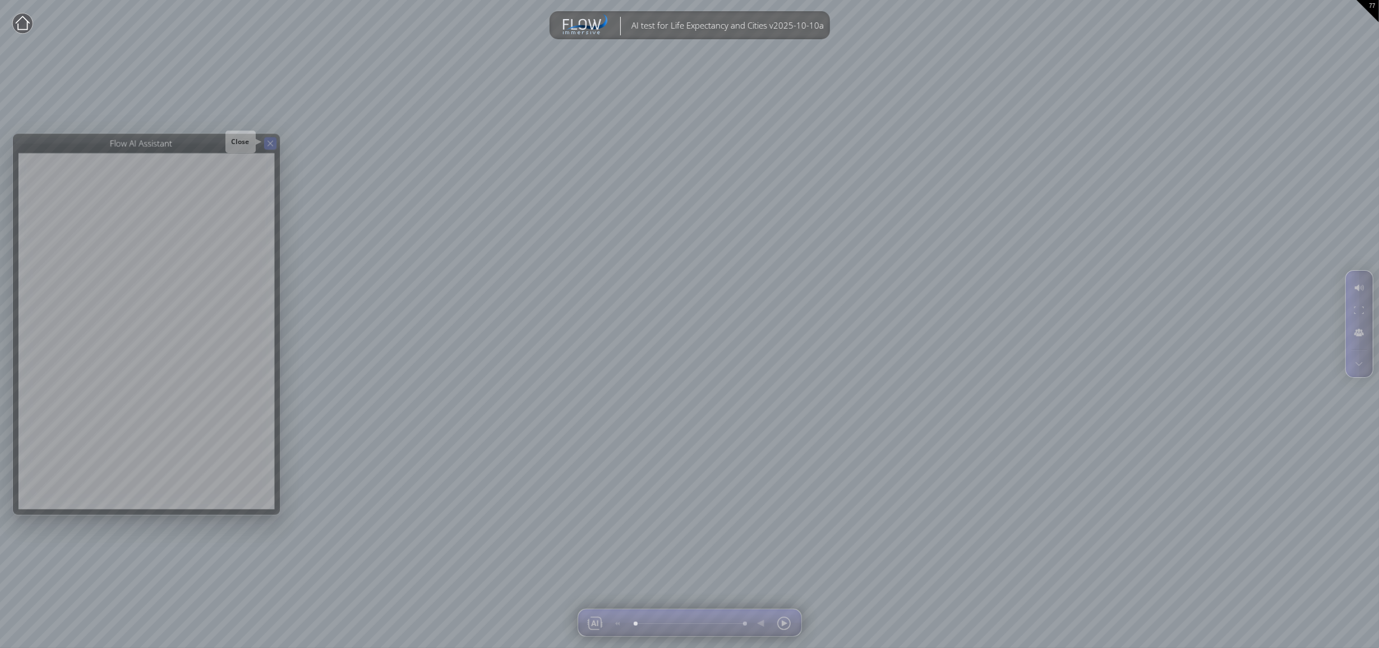
click at [273, 139] on div at bounding box center [270, 143] width 12 height 12
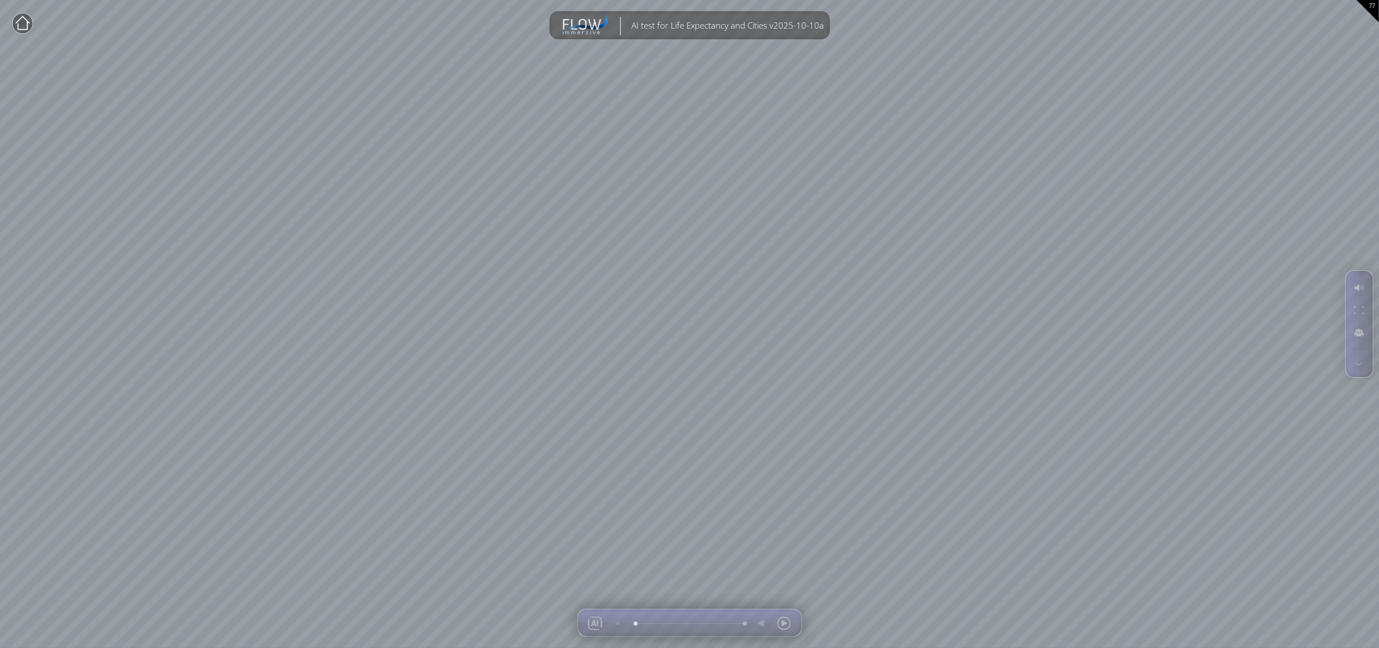
click at [23, 21] on circle at bounding box center [22, 23] width 20 height 20
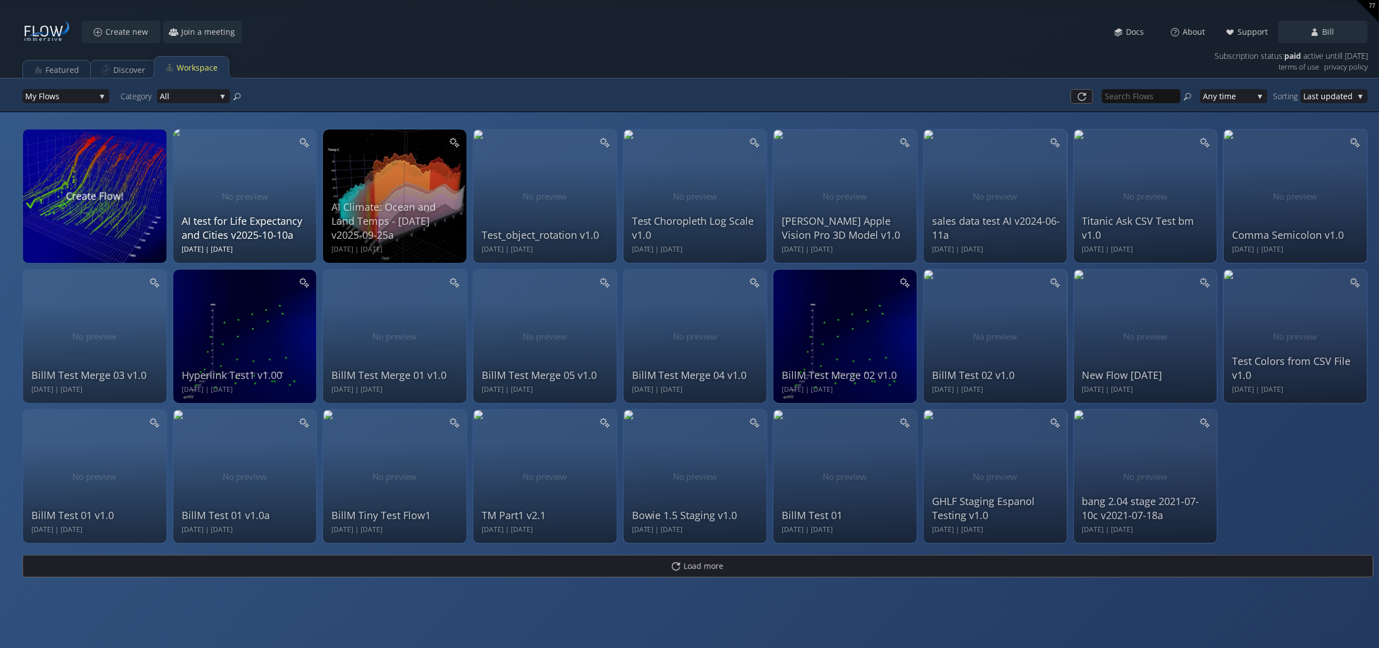
click at [266, 186] on div "AI test for Life Expectancy and Cities v2025-10-10a [DATE] | [DATE]" at bounding box center [247, 194] width 130 height 119
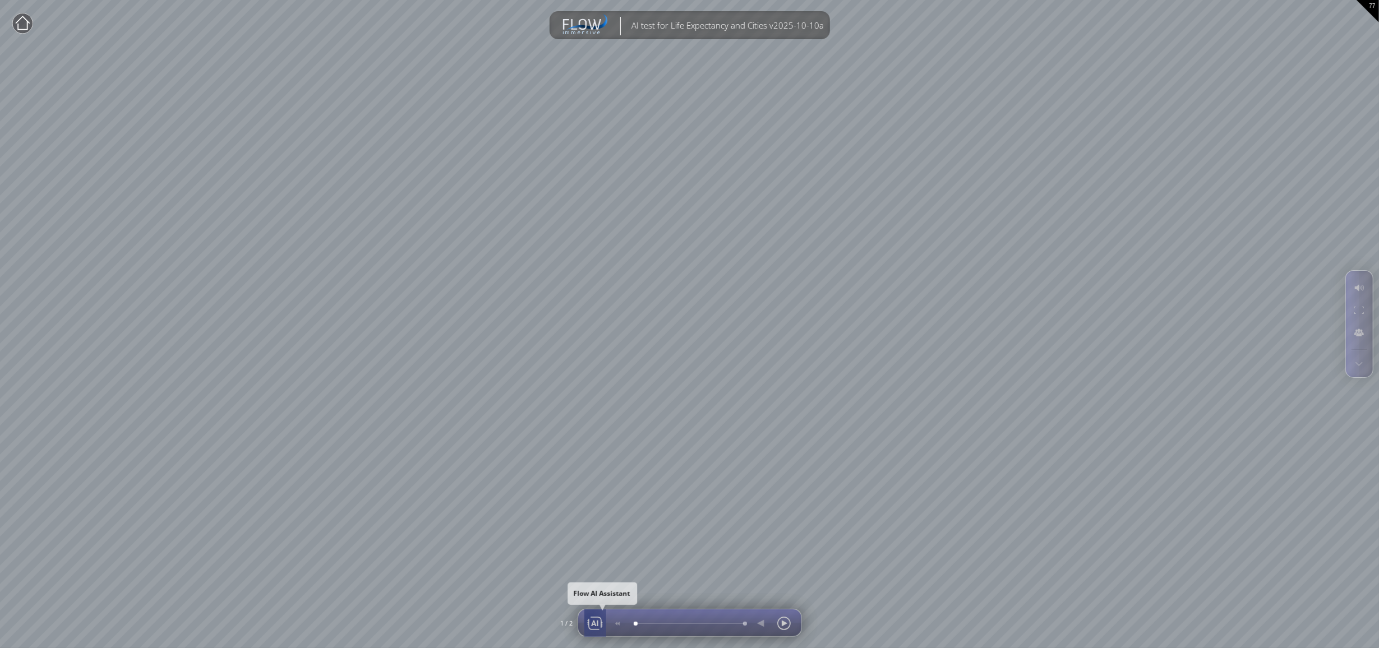
click at [590, 618] on div at bounding box center [595, 623] width 17 height 27
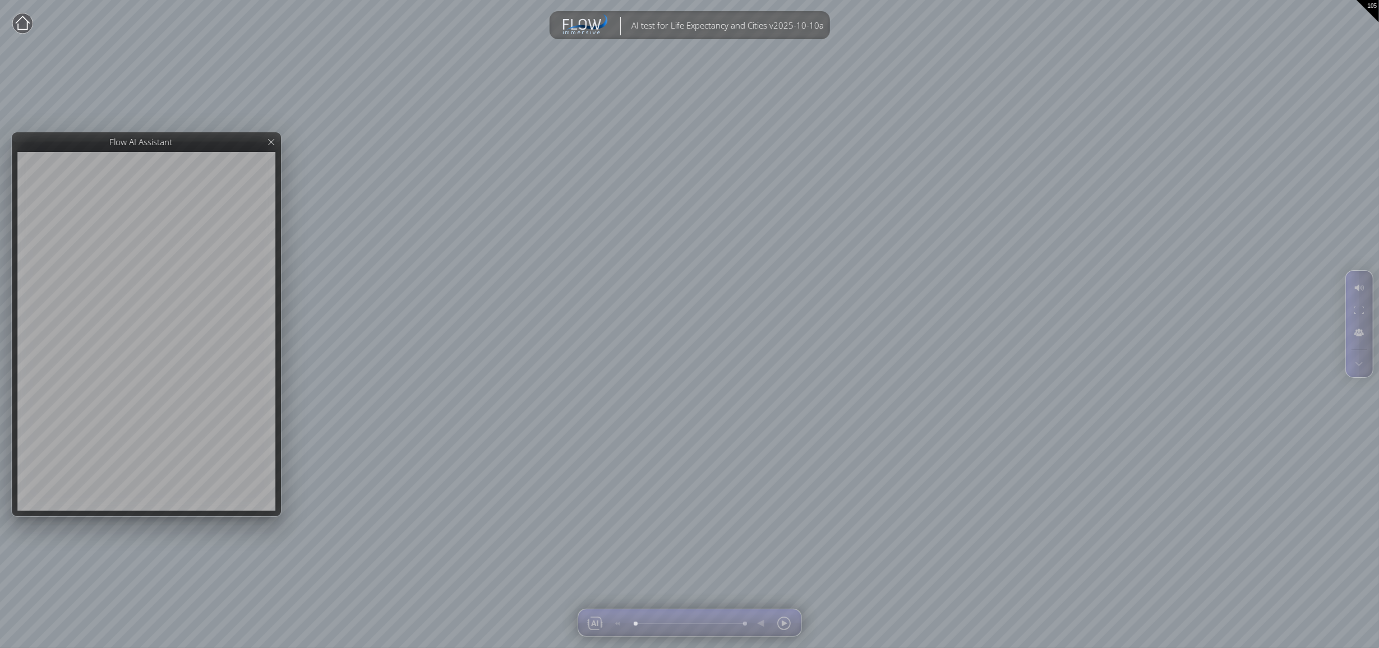
click at [23, 22] on circle at bounding box center [22, 23] width 20 height 20
